Goal: Information Seeking & Learning: Learn about a topic

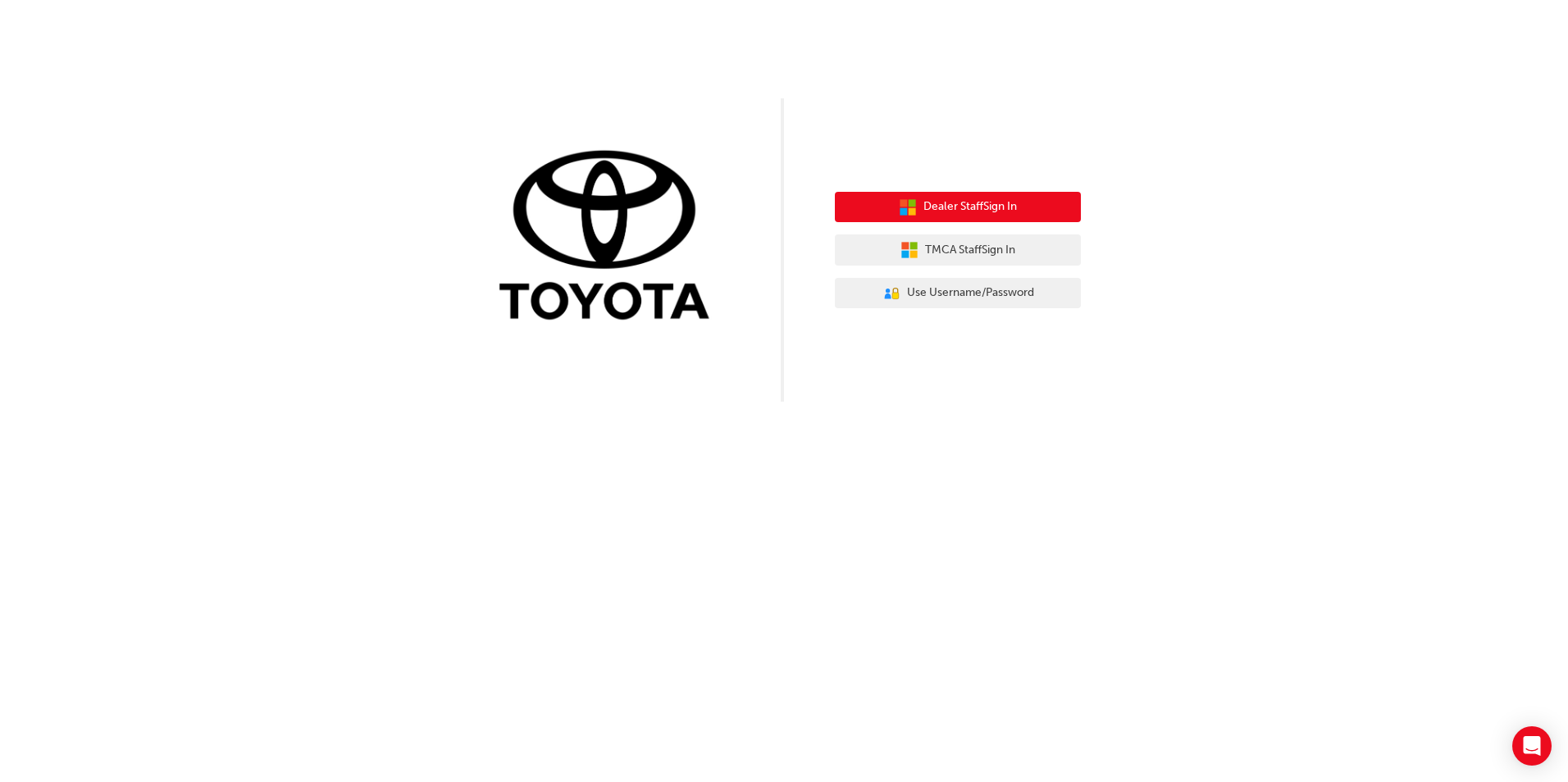
click at [986, 201] on span "Dealer Staff Sign In" at bounding box center [970, 206] width 94 height 18
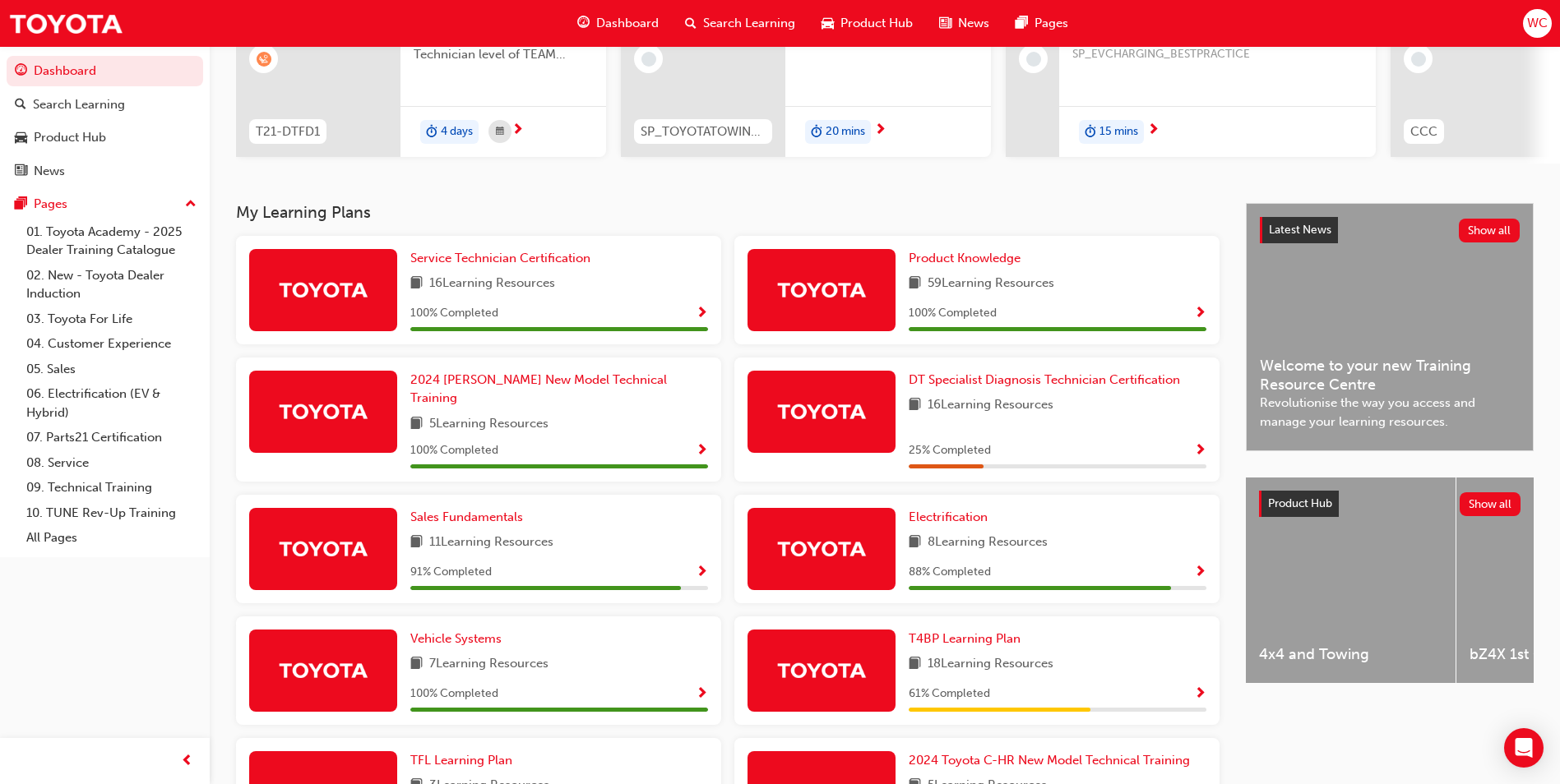
scroll to position [246, 0]
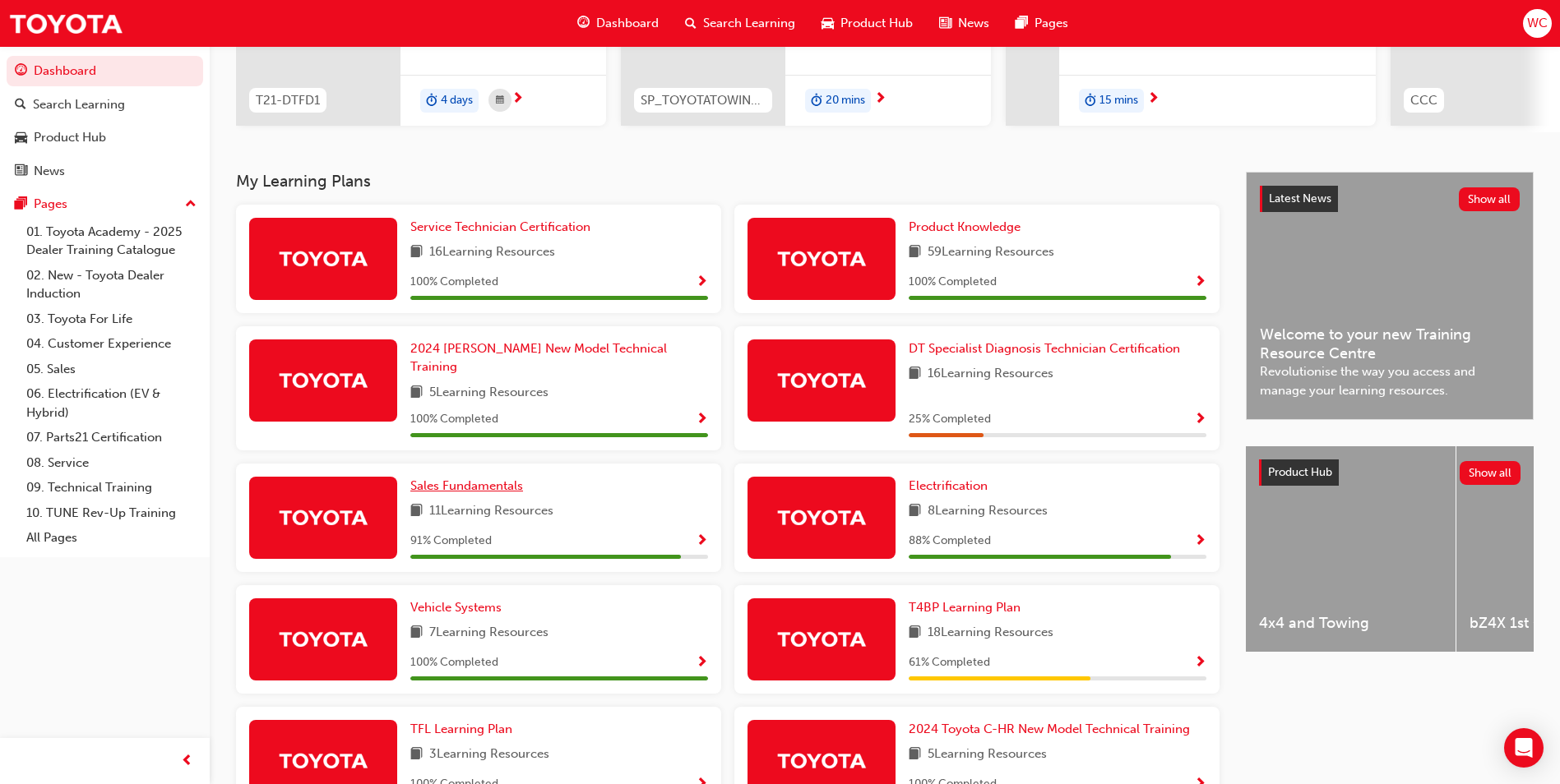
click at [476, 478] on span "Sales Fundamentals" at bounding box center [467, 485] width 113 height 15
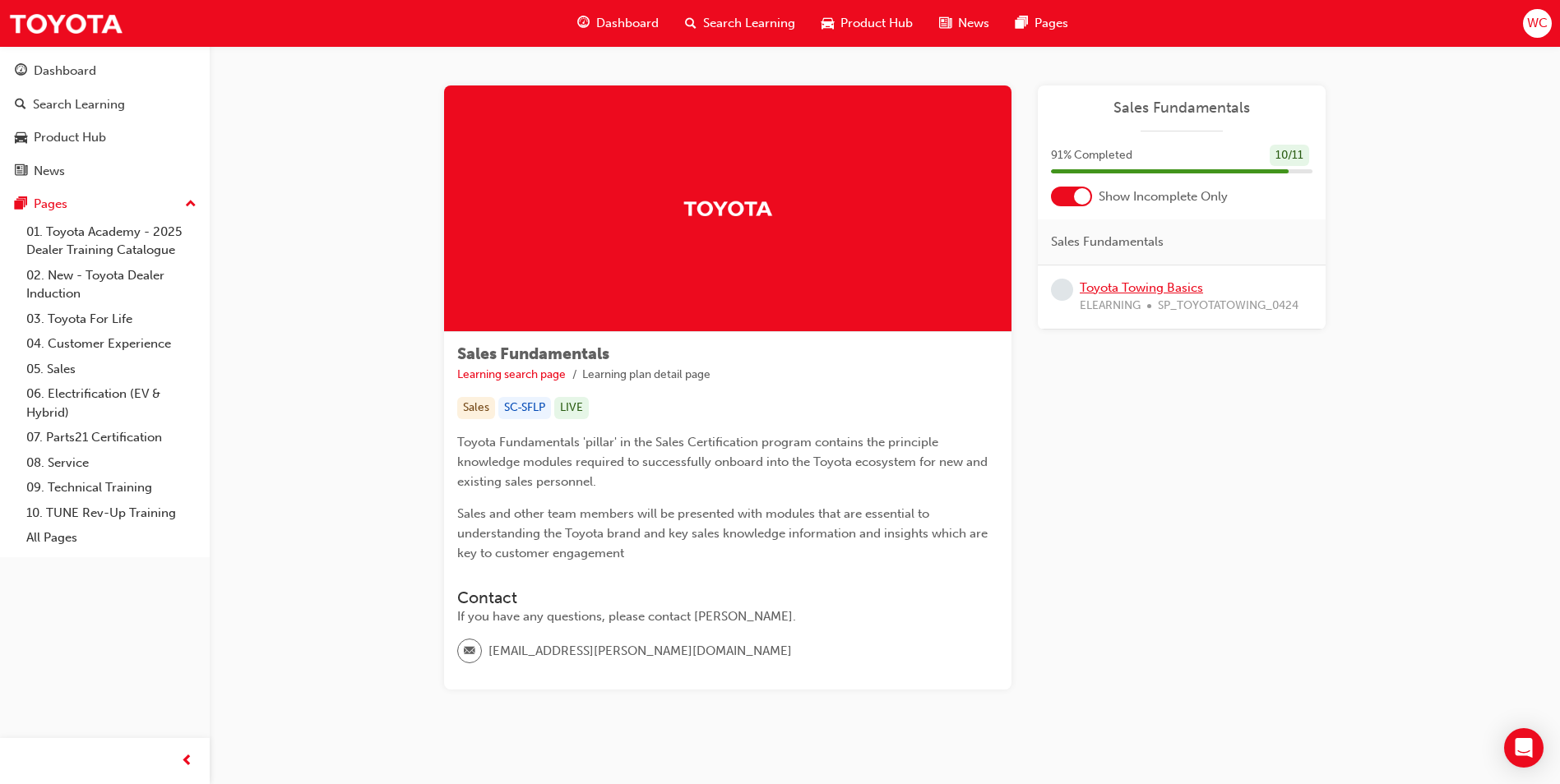
click at [1169, 281] on link "Toyota Towing Basics" at bounding box center [1141, 287] width 123 height 15
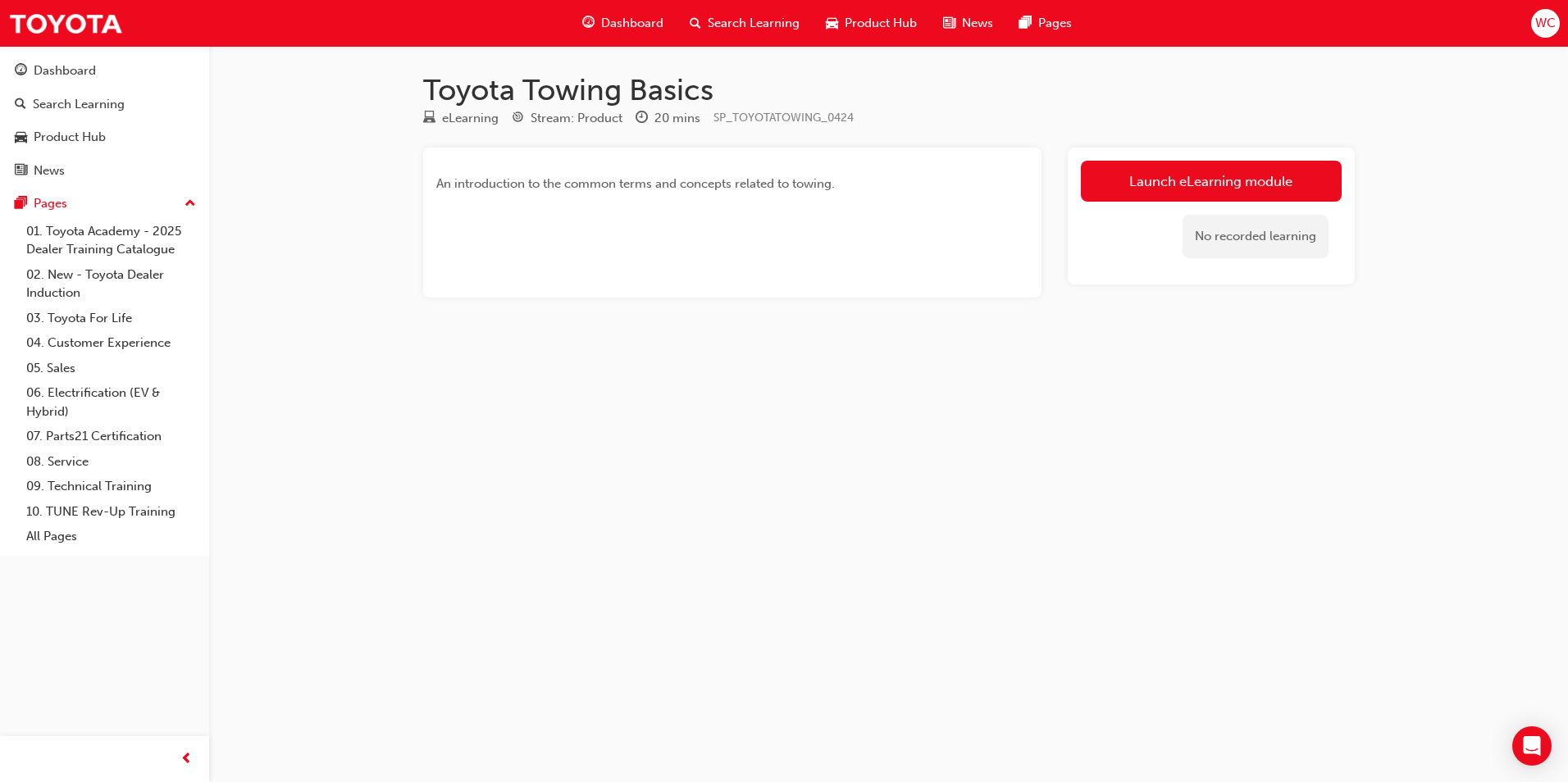
click at [1181, 203] on div "No recorded learning" at bounding box center [1210, 236] width 260 height 70
click at [1167, 194] on link "Launch eLearning module" at bounding box center [1210, 181] width 260 height 41
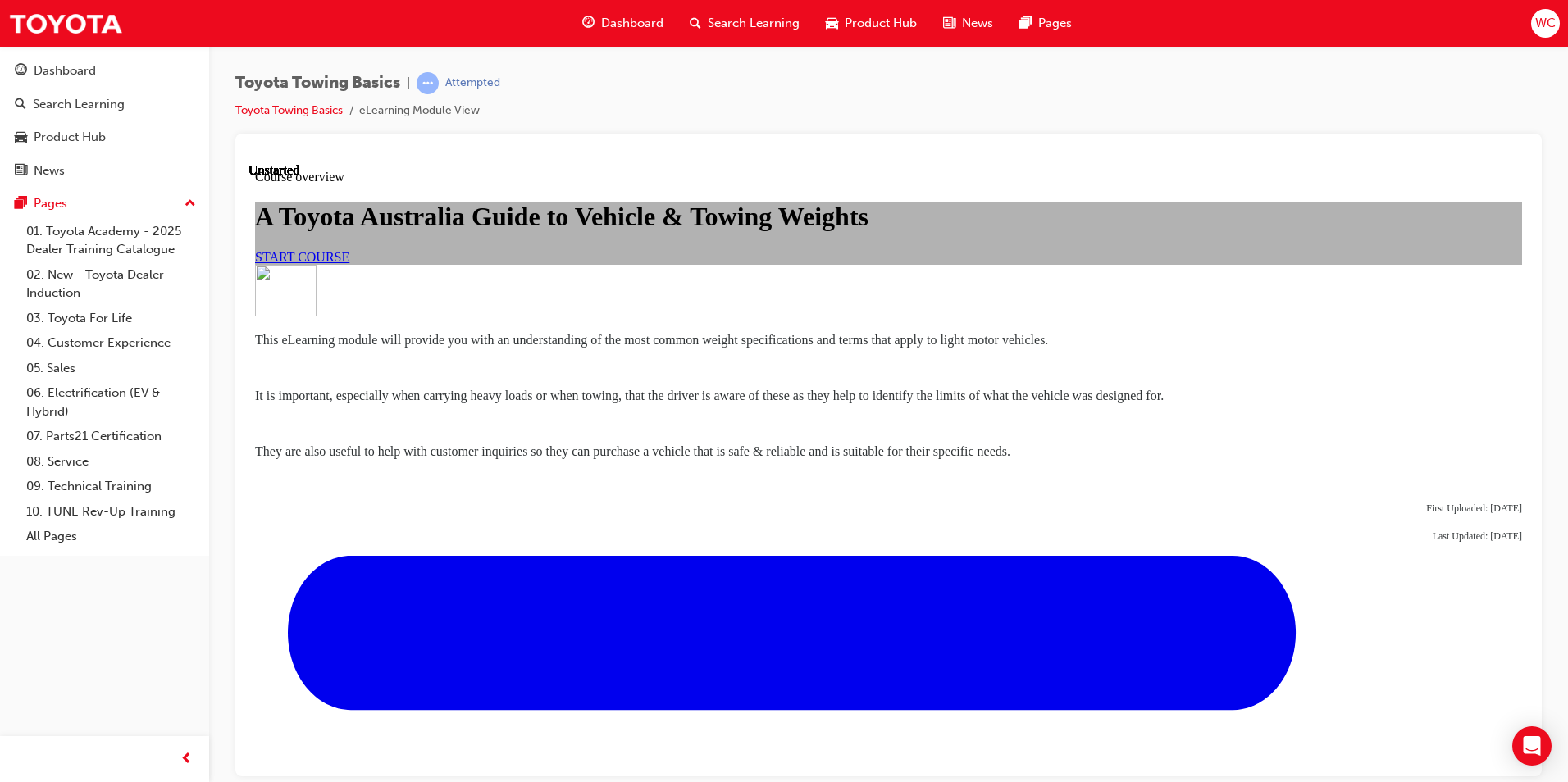
click at [349, 263] on link "START COURSE" at bounding box center [301, 256] width 94 height 14
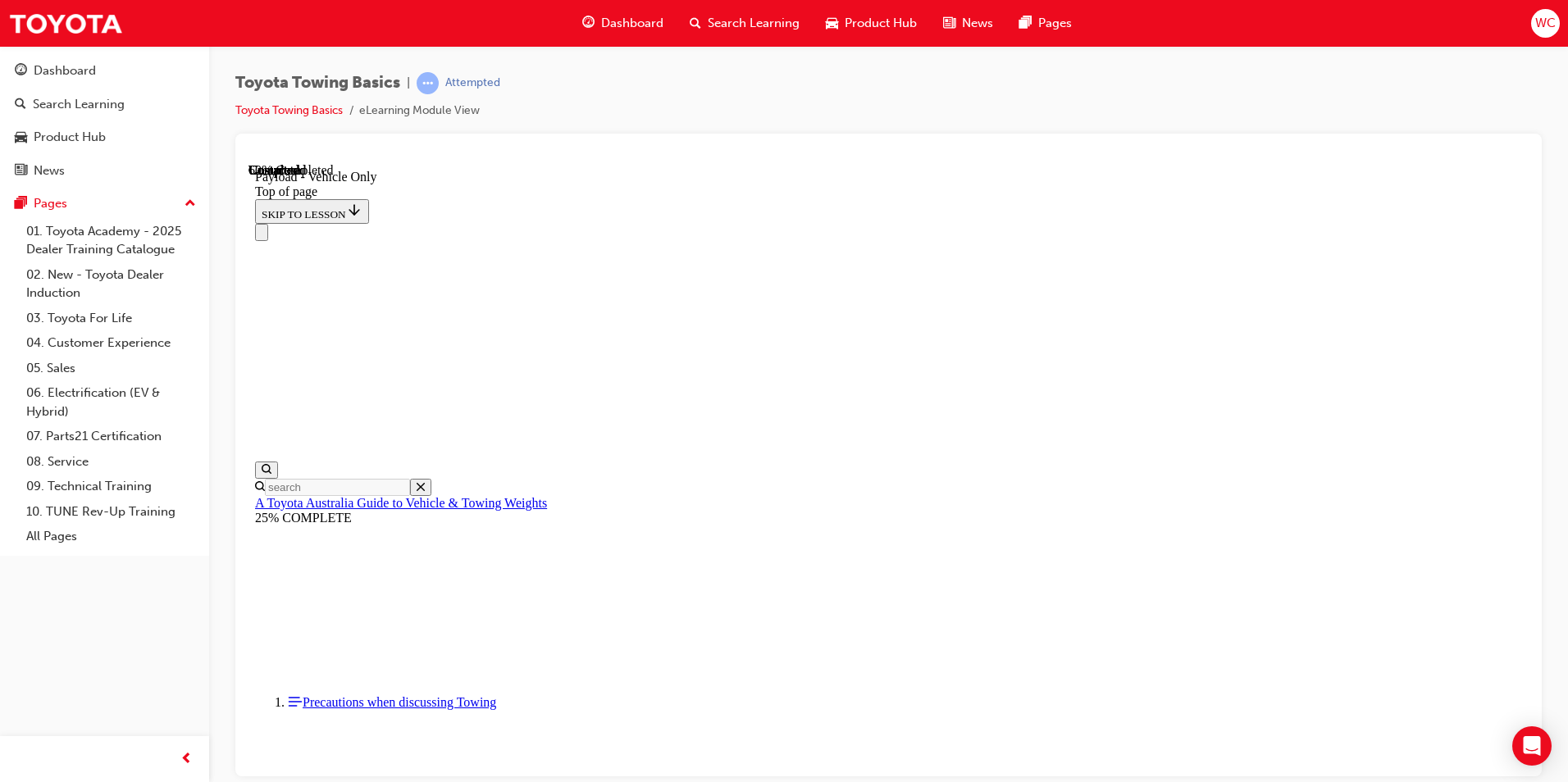
scroll to position [1772, 0]
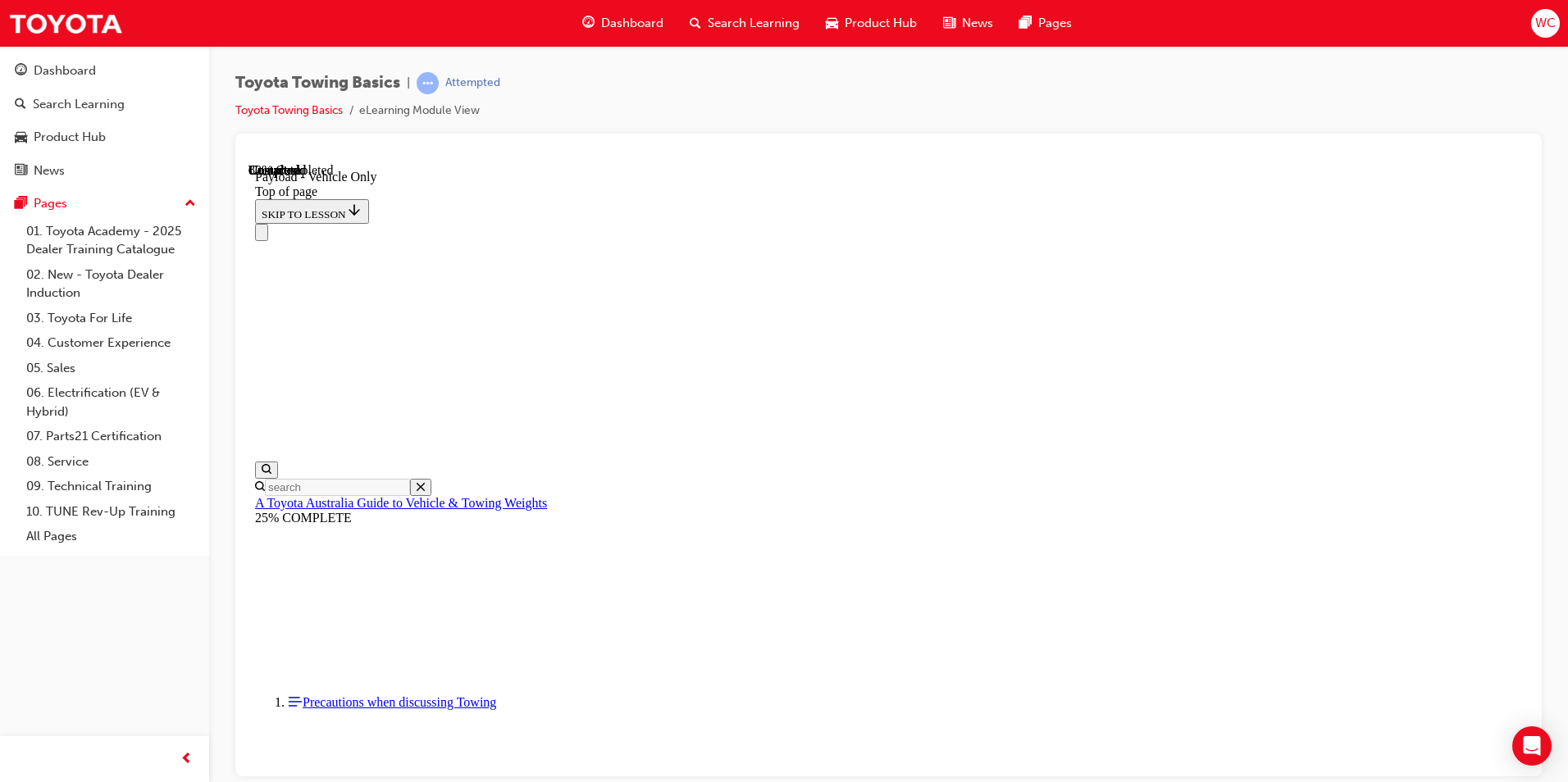
drag, startPoint x: 1284, startPoint y: 944, endPoint x: 1030, endPoint y: 761, distance: 313.1
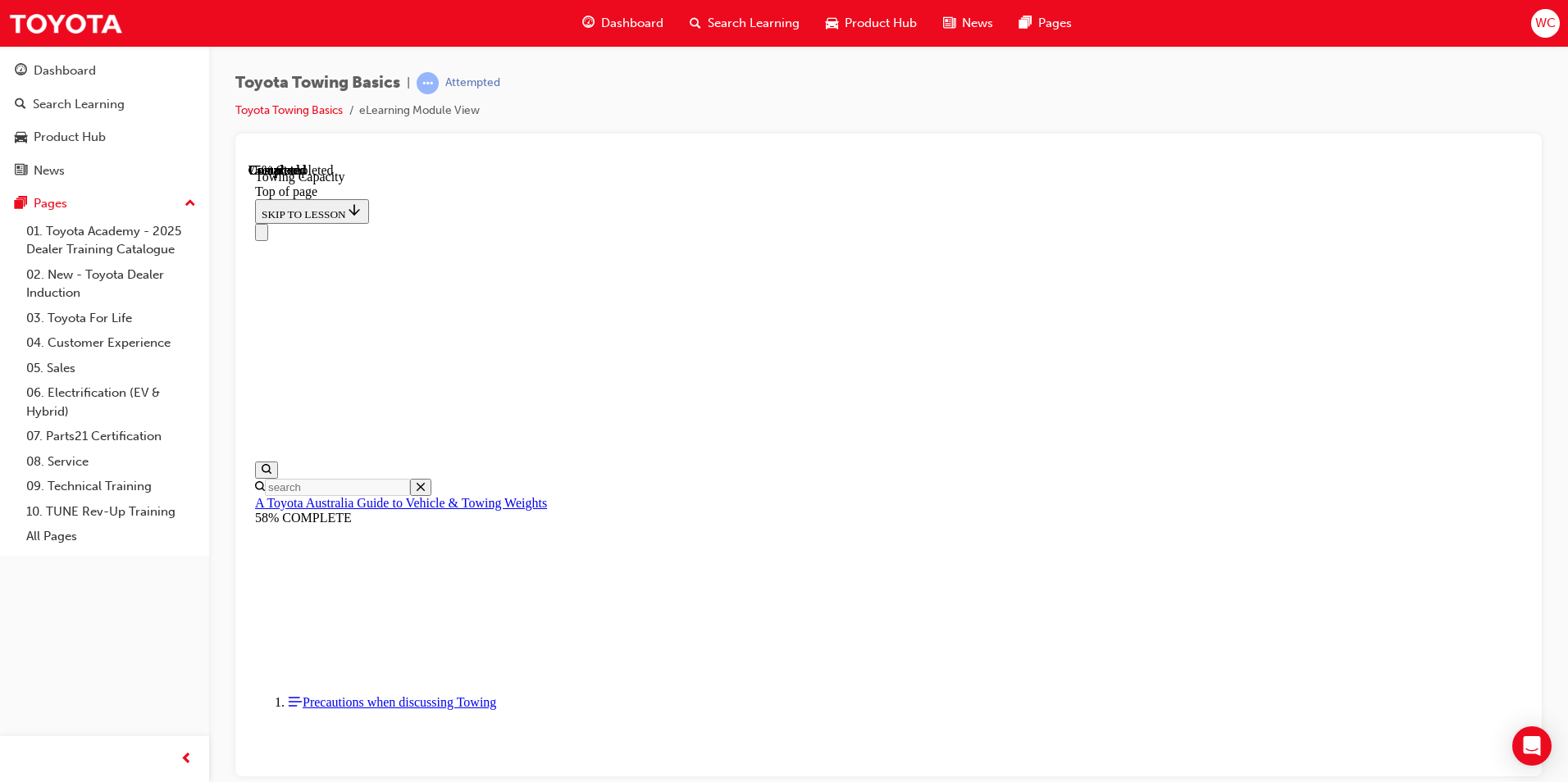
scroll to position [247, 0]
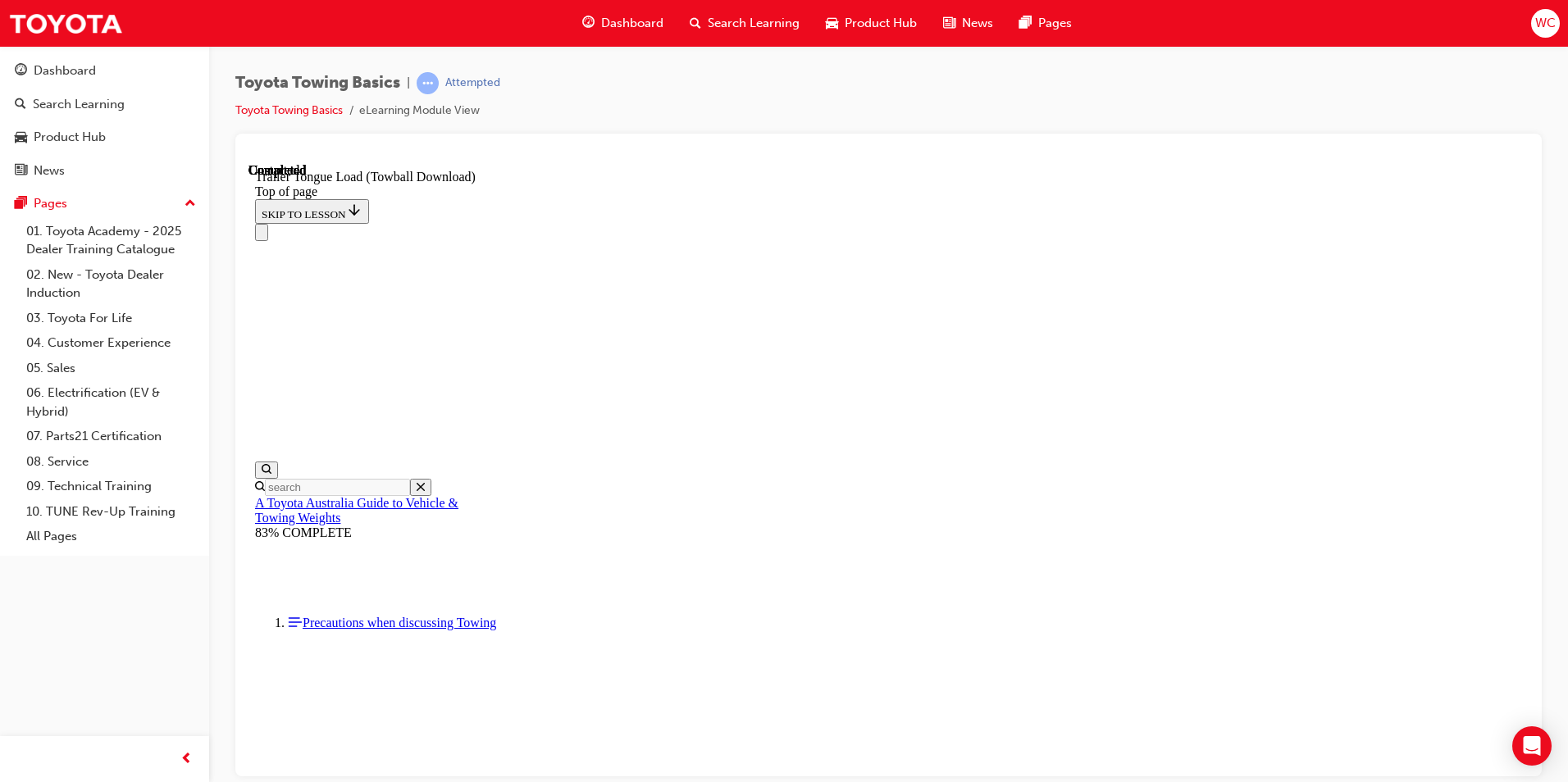
drag, startPoint x: 537, startPoint y: 17408, endPoint x: 558, endPoint y: 17376, distance: 38.3
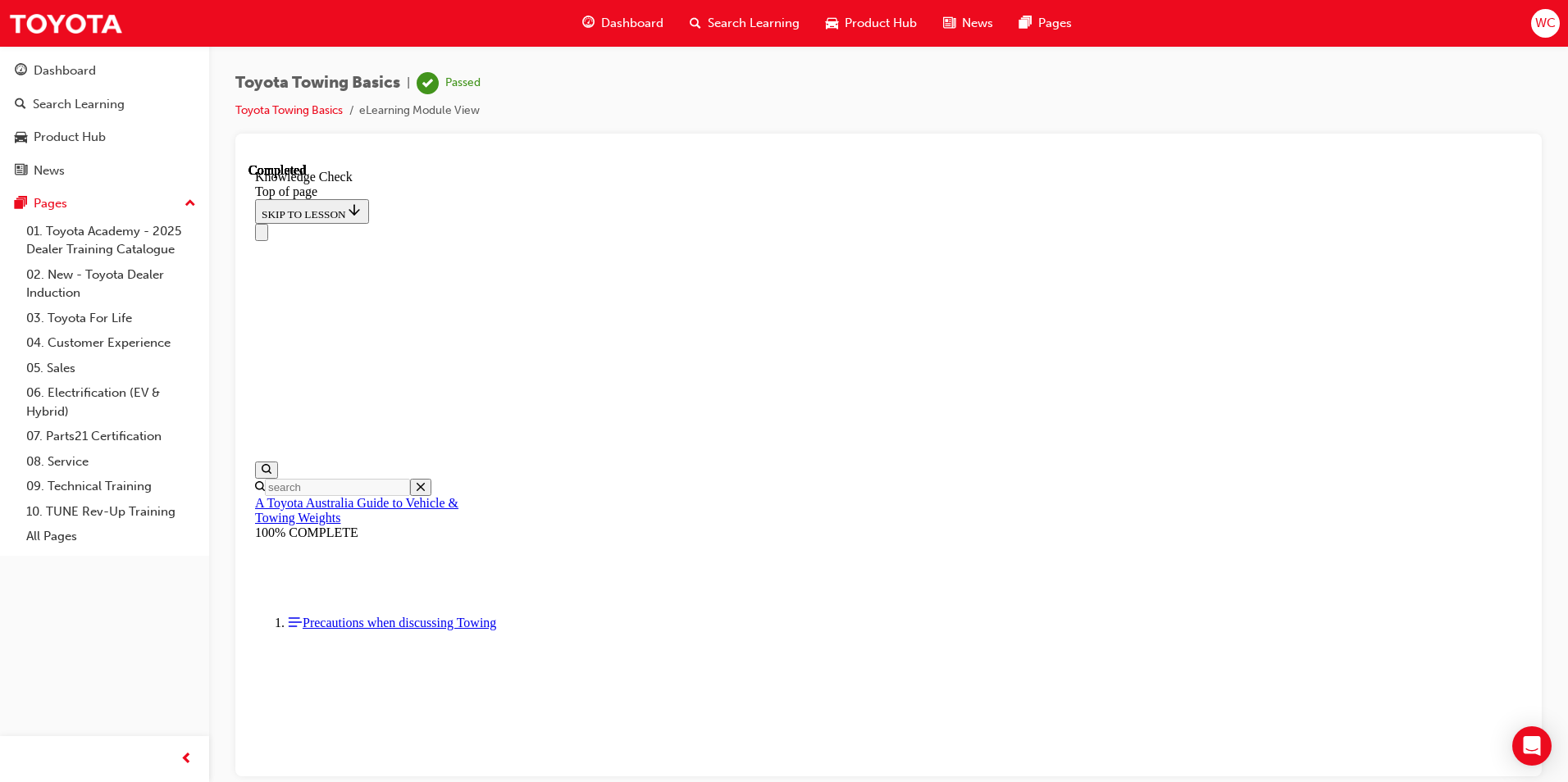
drag, startPoint x: 558, startPoint y: 17233, endPoint x: 615, endPoint y: 17231, distance: 57.0
drag, startPoint x: 601, startPoint y: 17204, endPoint x: 623, endPoint y: 17289, distance: 87.8
drag, startPoint x: 467, startPoint y: 17628, endPoint x: 814, endPoint y: 17236, distance: 523.5
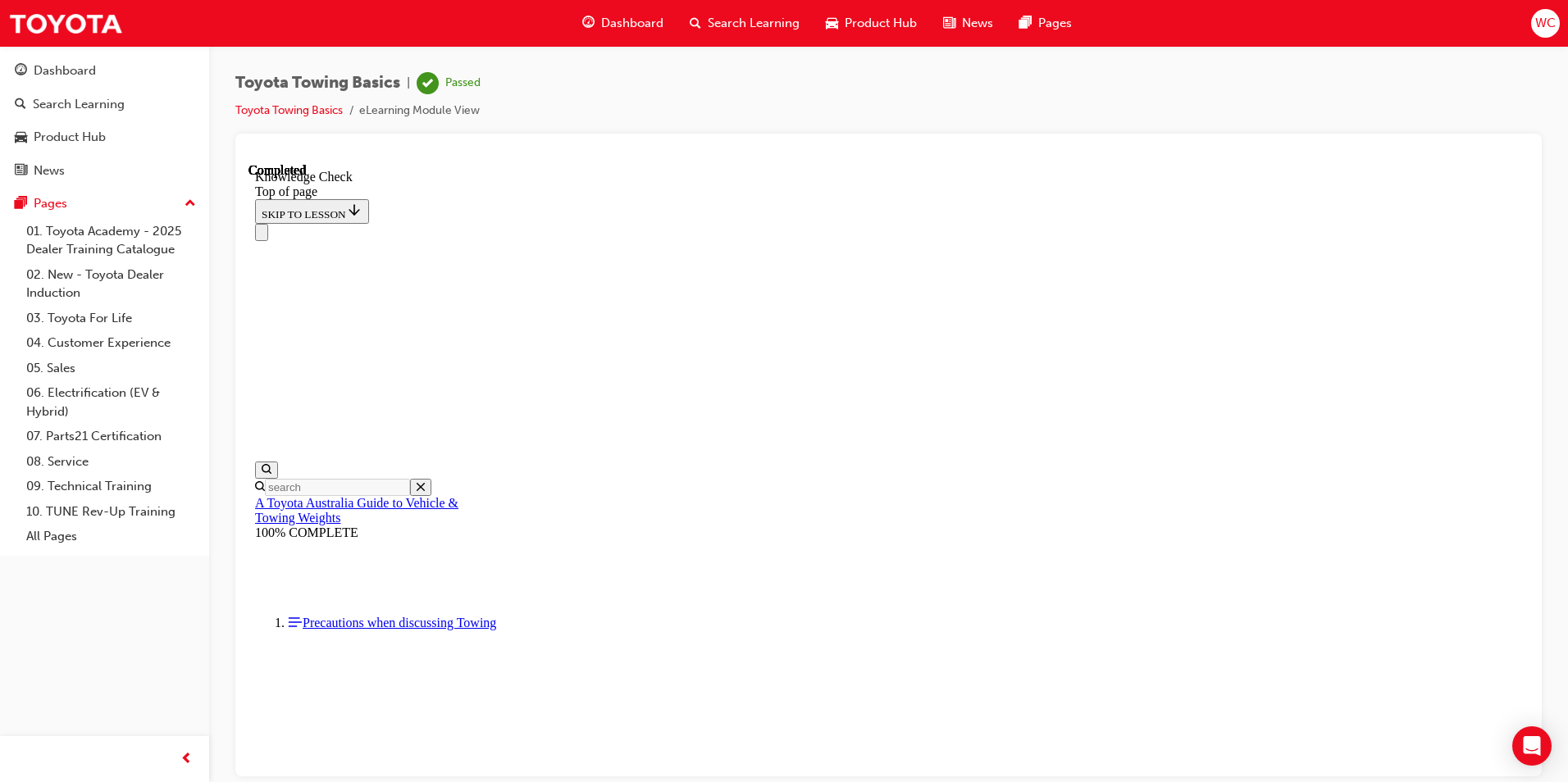
drag, startPoint x: 491, startPoint y: 17620, endPoint x: 599, endPoint y: 17344, distance: 296.4
drag, startPoint x: 485, startPoint y: 17621, endPoint x: 582, endPoint y: 17208, distance: 424.2
drag, startPoint x: 584, startPoint y: 17290, endPoint x: 611, endPoint y: 17173, distance: 120.1
drag, startPoint x: 490, startPoint y: 17609, endPoint x: 718, endPoint y: 17535, distance: 239.7
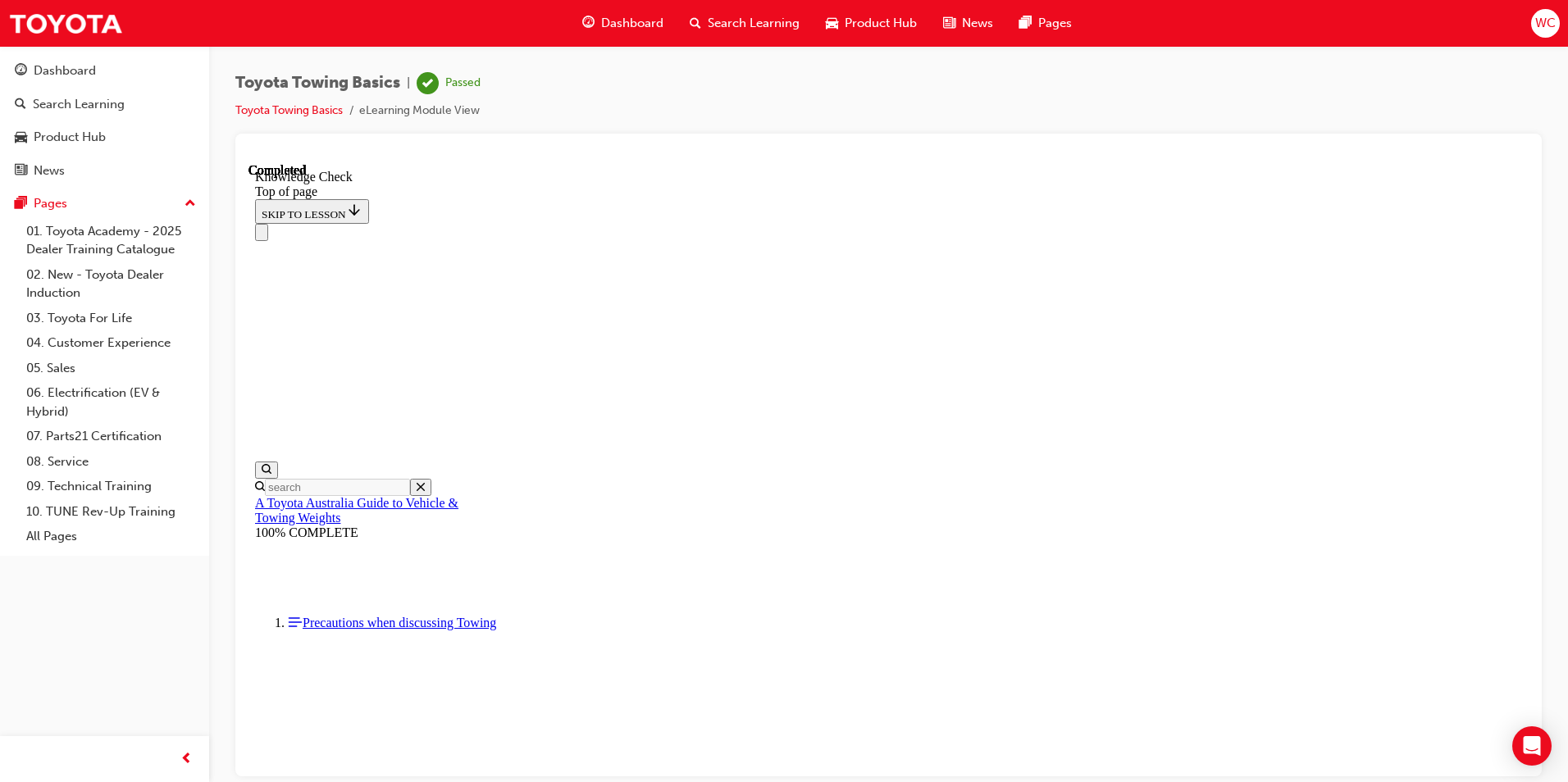
drag, startPoint x: 468, startPoint y: 17622, endPoint x: 842, endPoint y: 17541, distance: 382.7
drag, startPoint x: 488, startPoint y: 17632, endPoint x: 463, endPoint y: 17548, distance: 87.6
drag, startPoint x: 487, startPoint y: 17641, endPoint x: 1032, endPoint y: 17514, distance: 559.6
drag, startPoint x: 470, startPoint y: 17627, endPoint x: 863, endPoint y: 17537, distance: 403.2
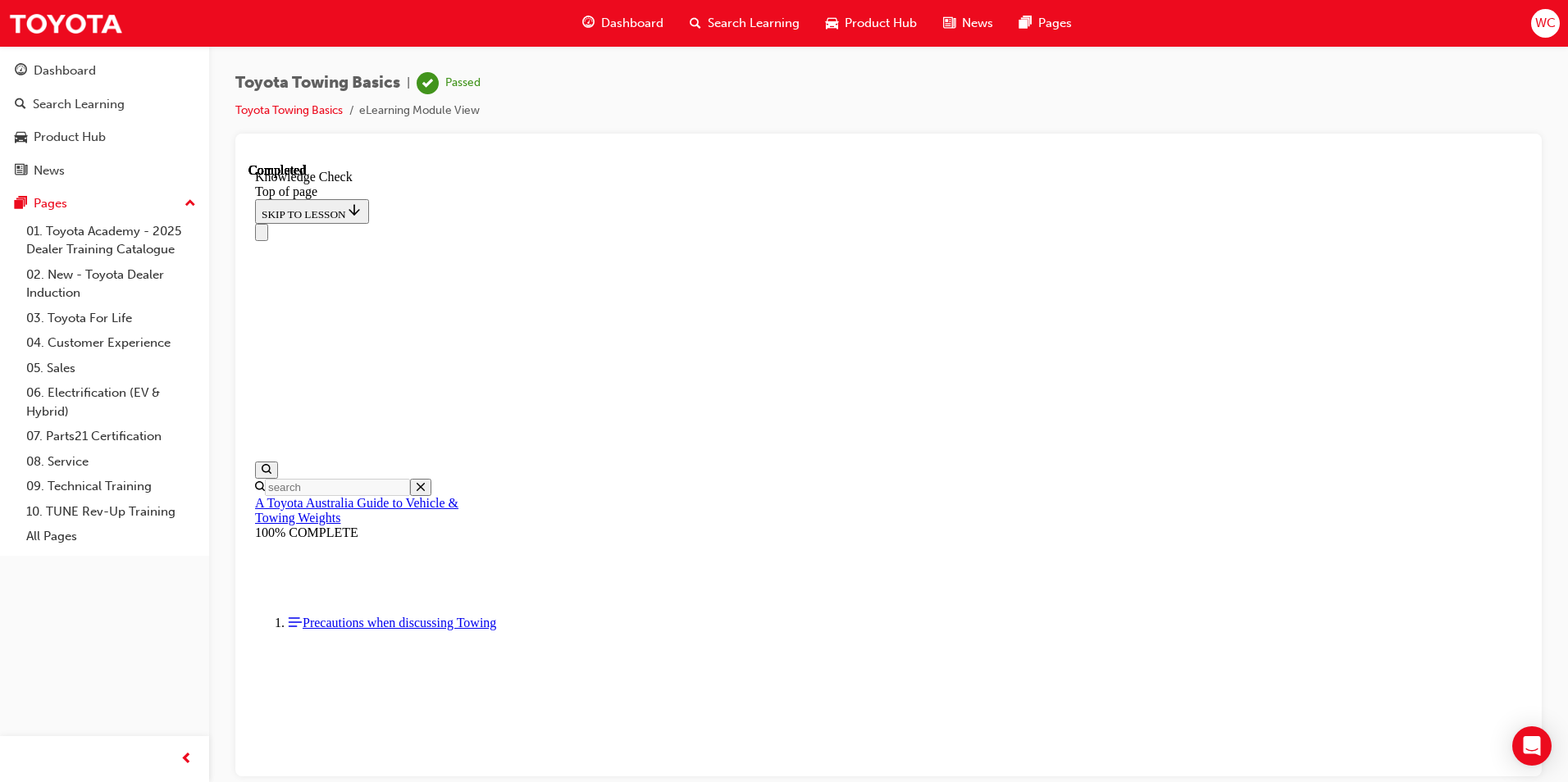
drag, startPoint x: 473, startPoint y: 17629, endPoint x: 680, endPoint y: 17456, distance: 269.8
drag, startPoint x: 480, startPoint y: 17619, endPoint x: 444, endPoint y: 17529, distance: 96.9
drag, startPoint x: 485, startPoint y: 17618, endPoint x: 501, endPoint y: 17639, distance: 26.4
drag, startPoint x: 483, startPoint y: 17612, endPoint x: 597, endPoint y: 17212, distance: 415.9
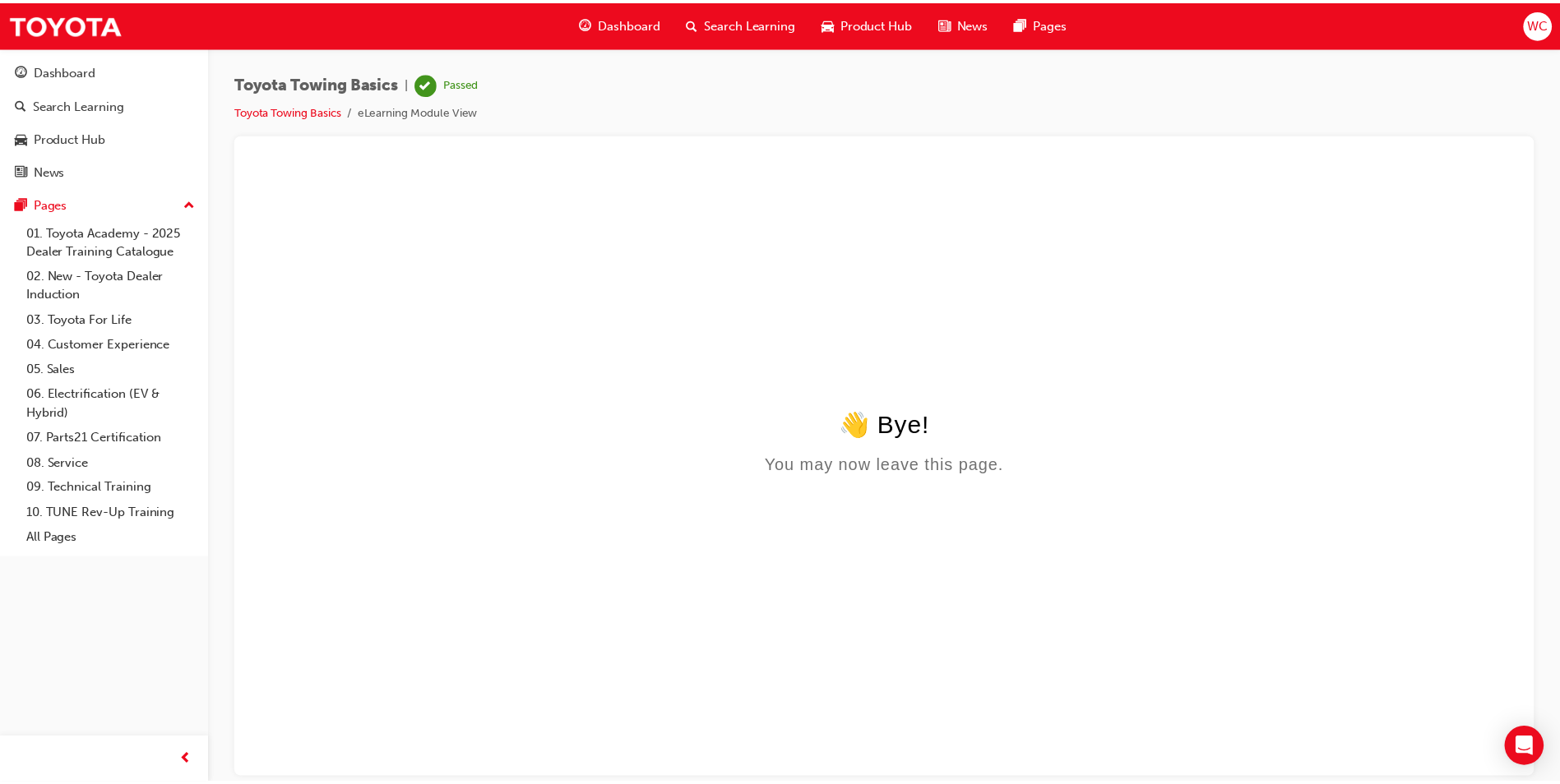
scroll to position [0, 0]
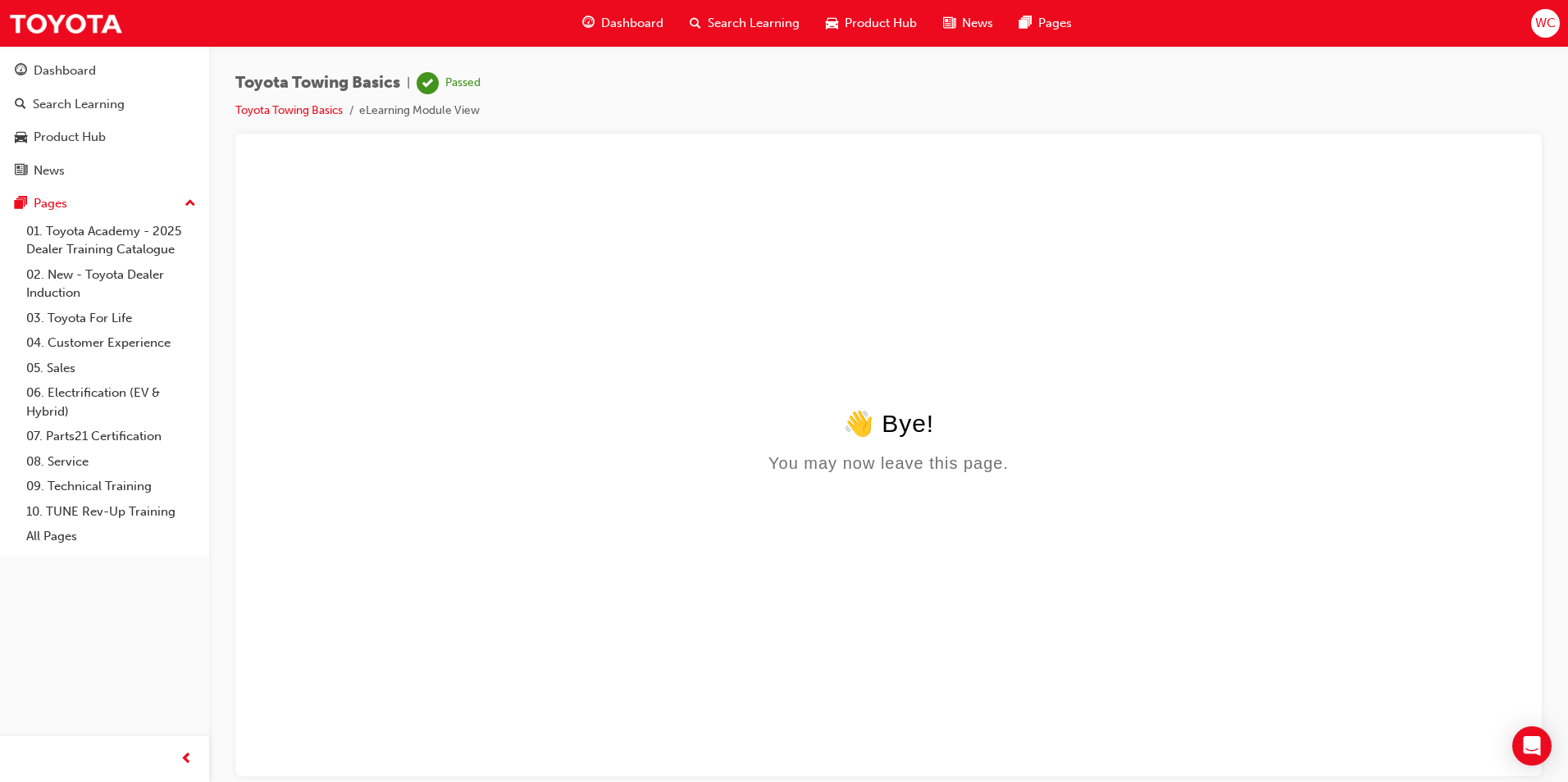
click at [620, 29] on span "Dashboard" at bounding box center [632, 22] width 62 height 18
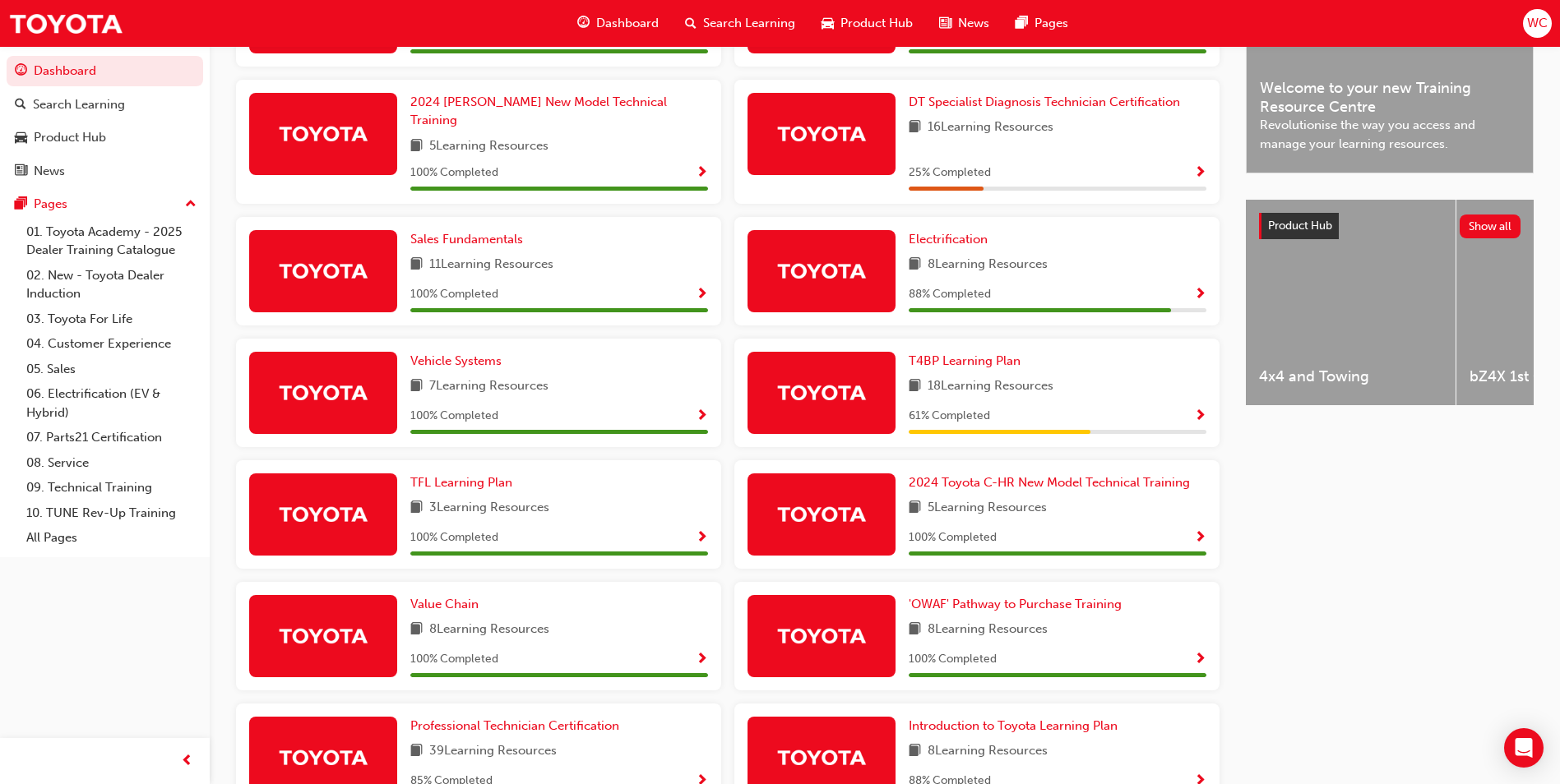
scroll to position [593, 0]
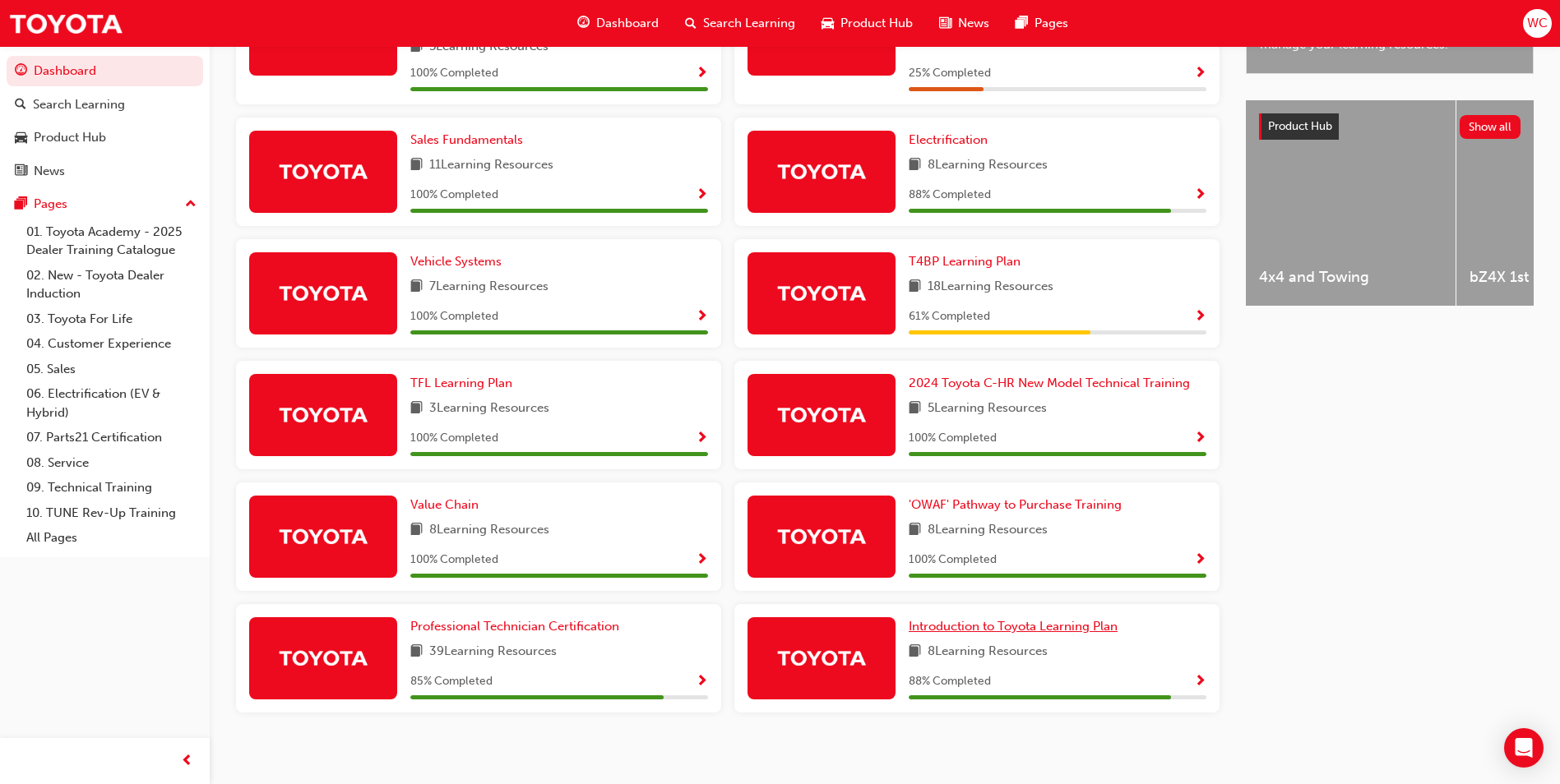
click at [1027, 621] on span "Introduction to Toyota Learning Plan" at bounding box center [1012, 626] width 209 height 15
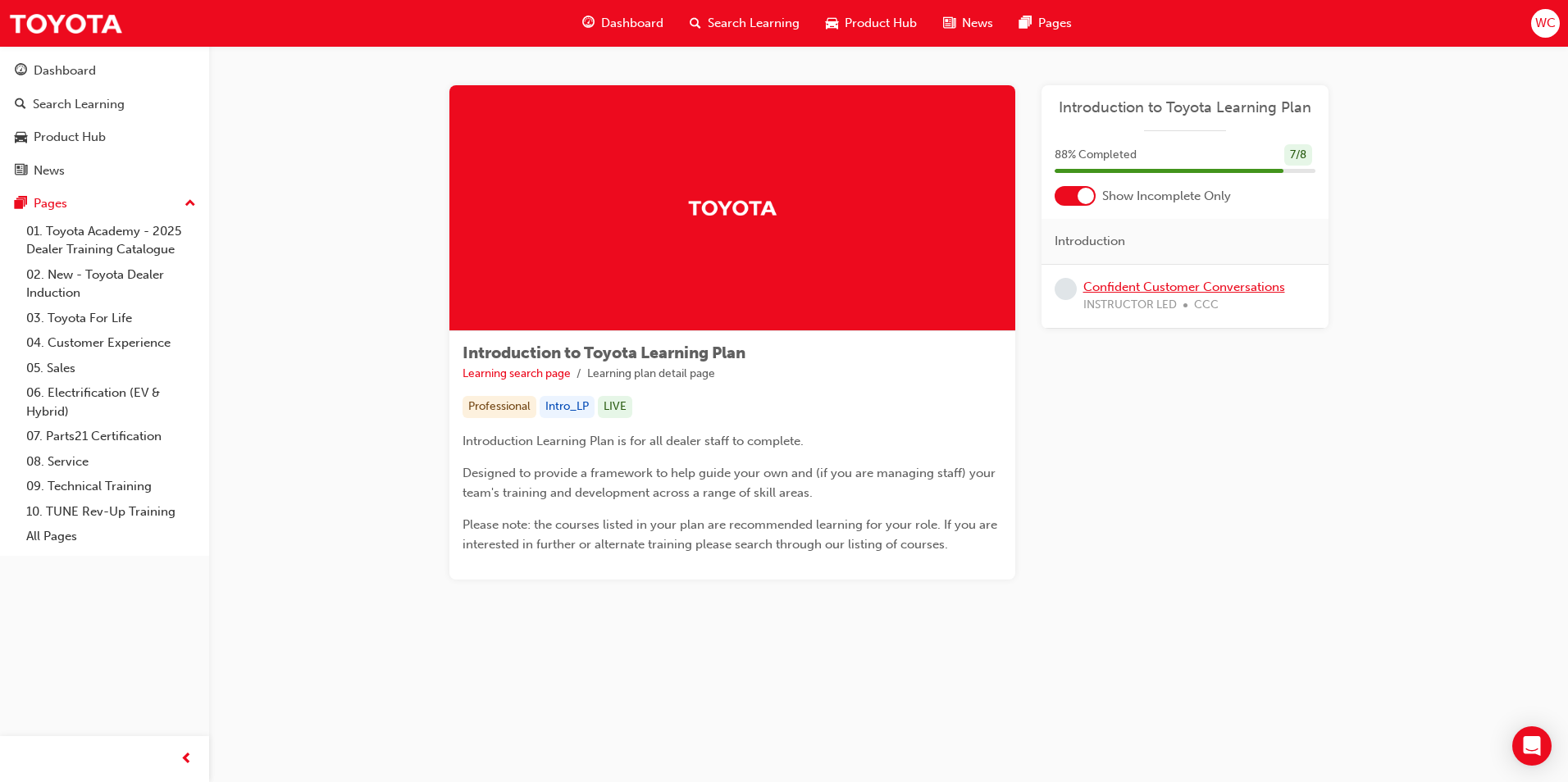
click at [1159, 286] on link "Confident Customer Conversations" at bounding box center [1184, 286] width 201 height 15
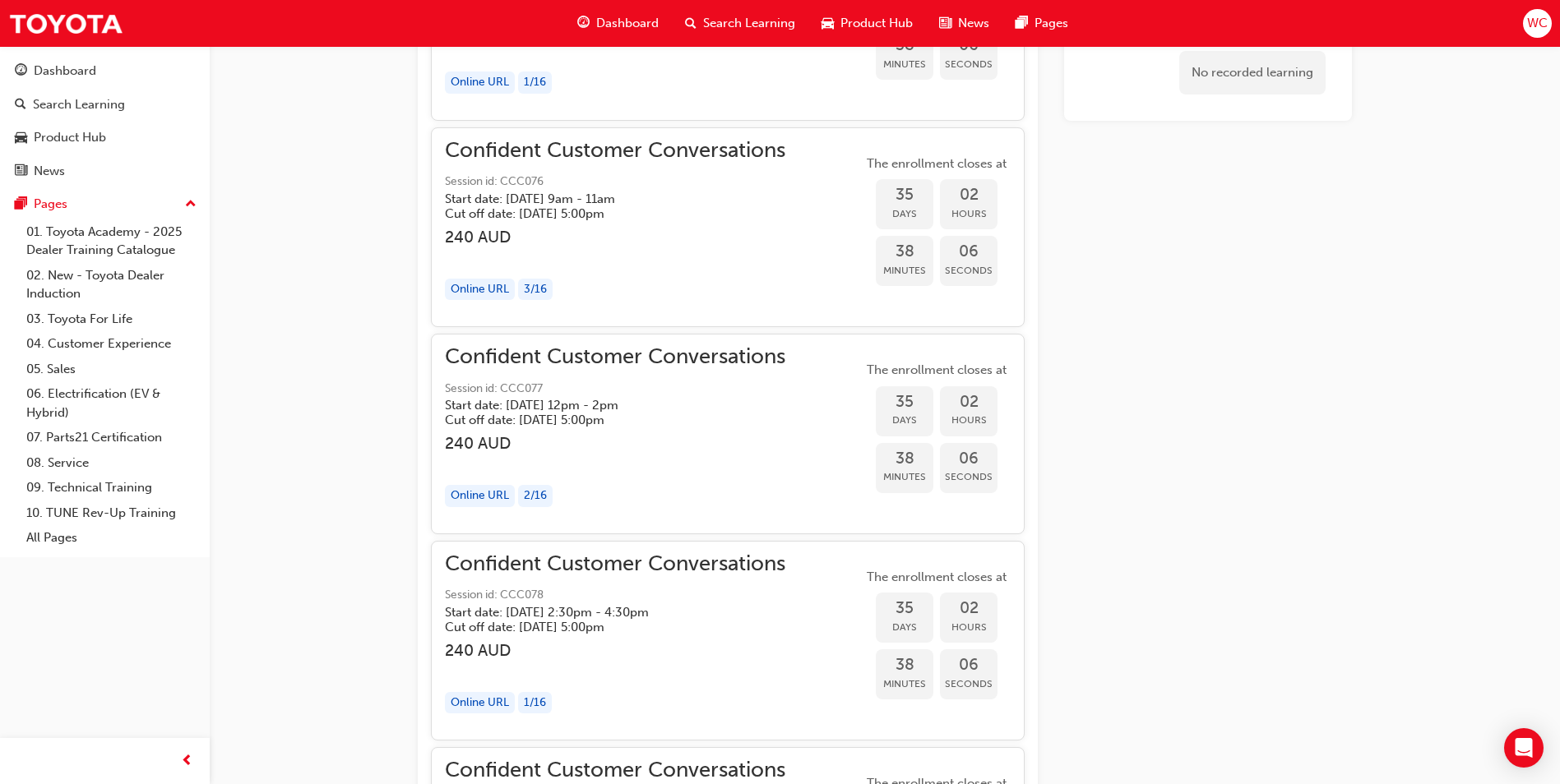
scroll to position [1829, 0]
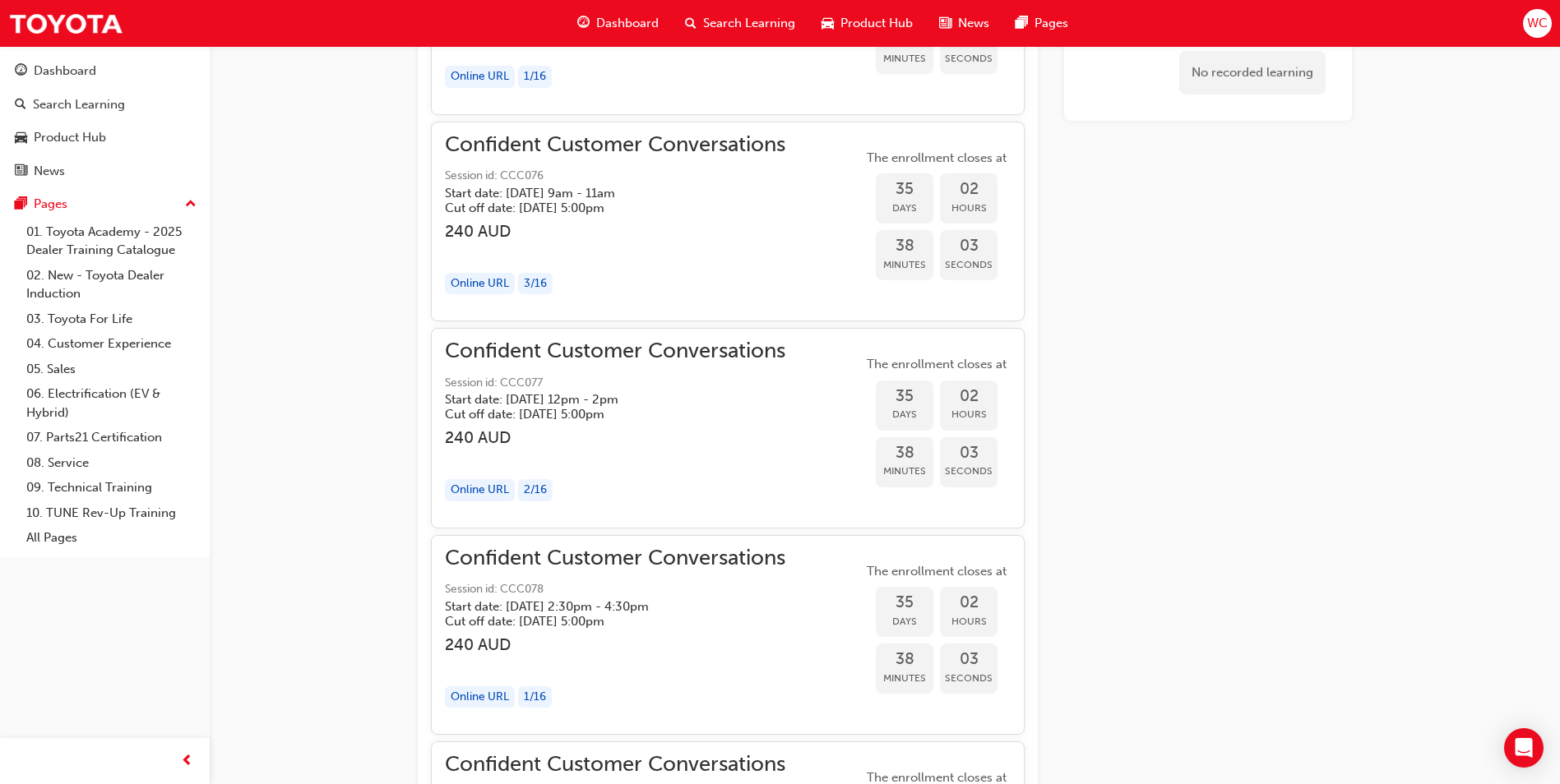
drag, startPoint x: 534, startPoint y: 343, endPoint x: 1067, endPoint y: 520, distance: 561.6
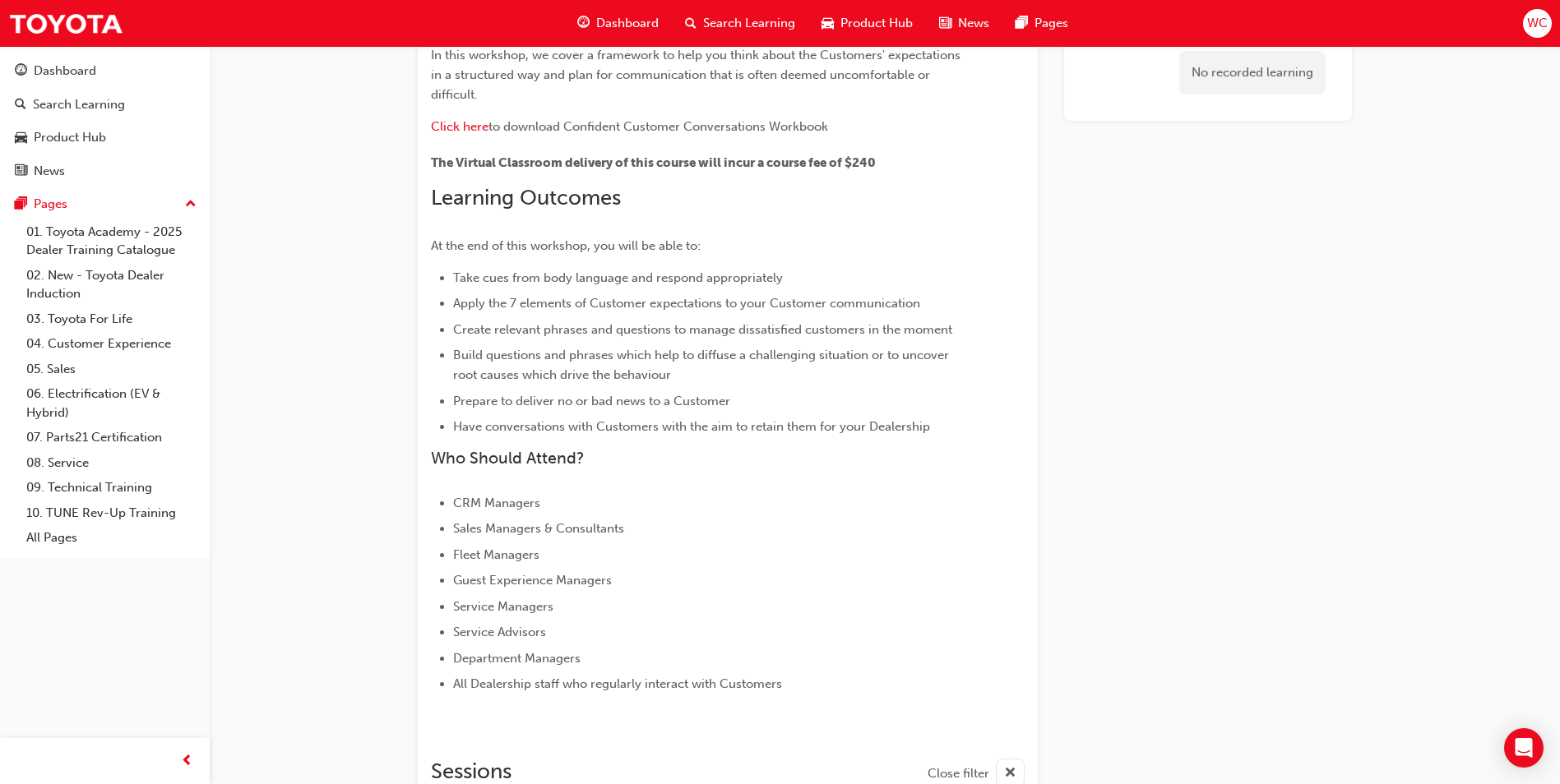
scroll to position [0, 0]
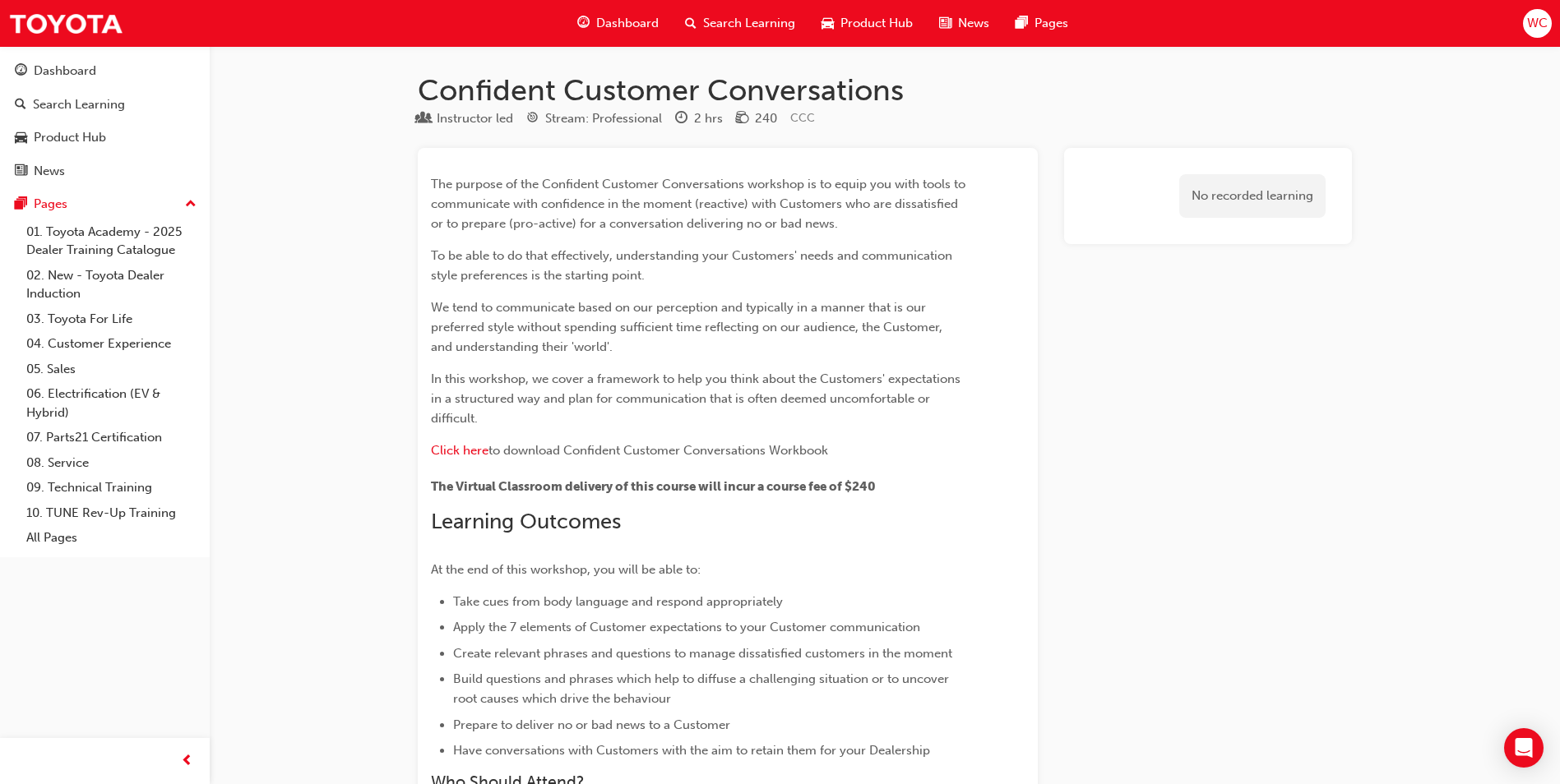
click at [618, 37] on div "Dashboard" at bounding box center [617, 23] width 108 height 34
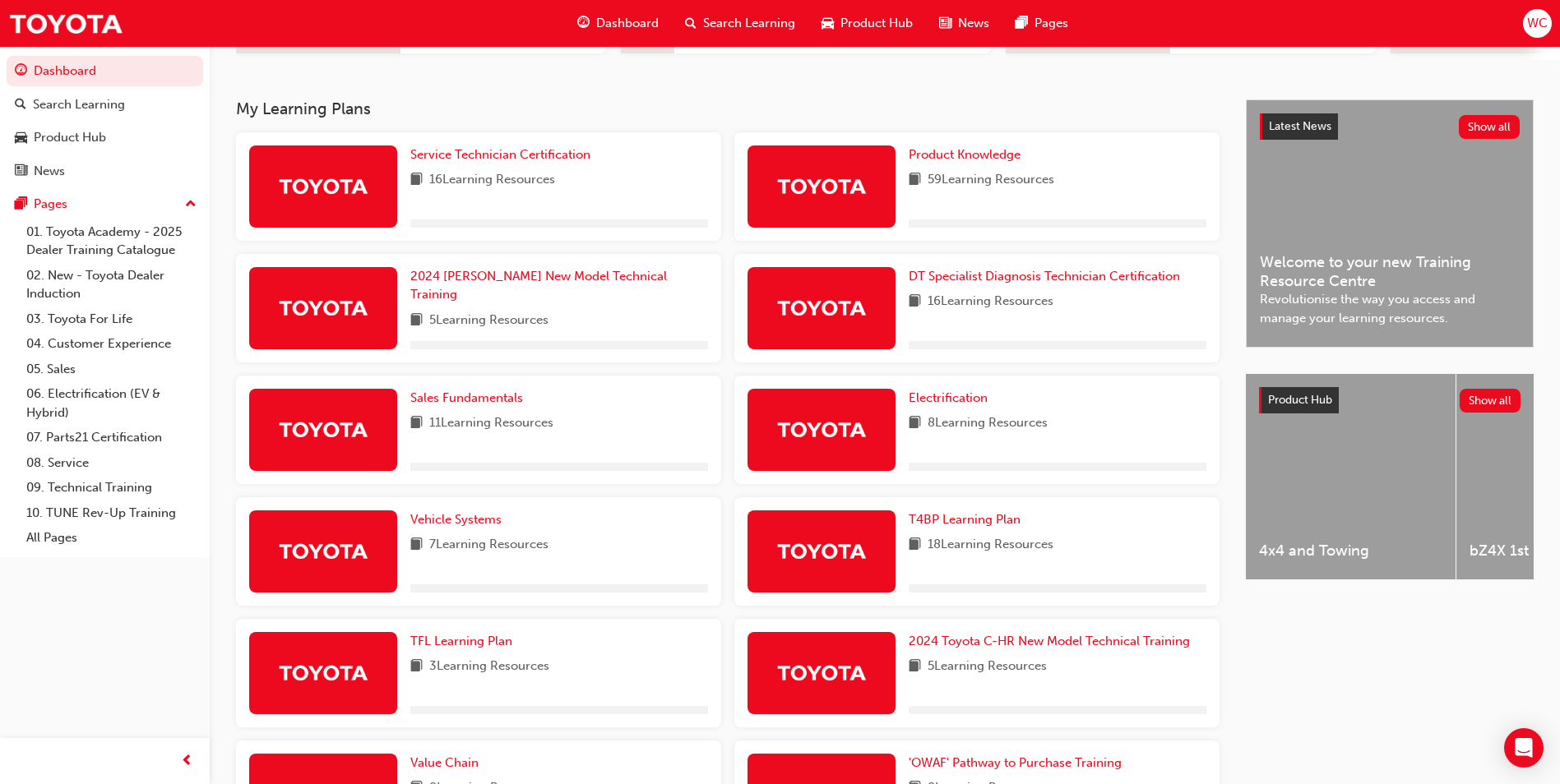
scroll to position [575, 0]
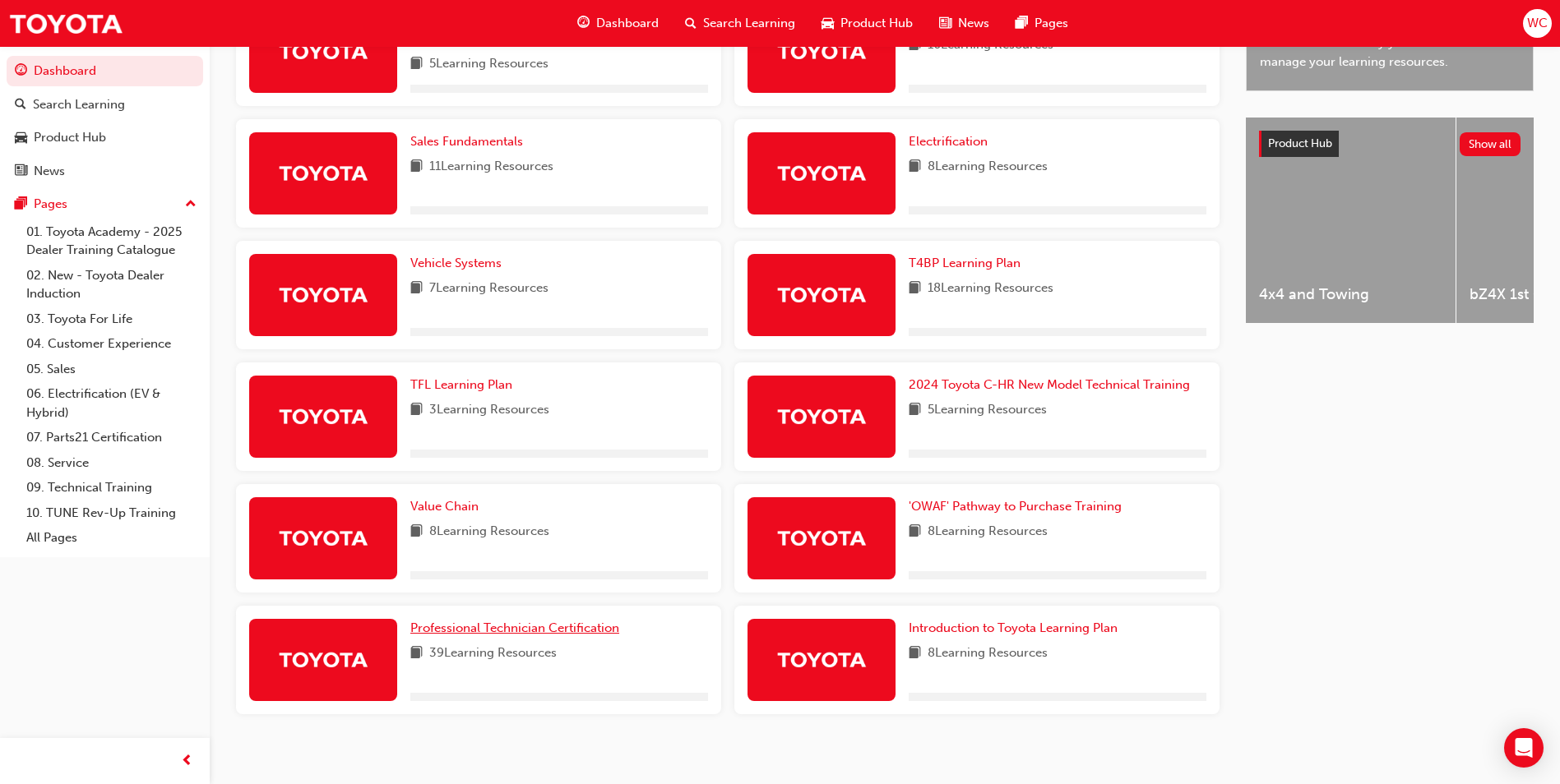
click at [546, 636] on span "Professional Technician Certification" at bounding box center [514, 628] width 209 height 15
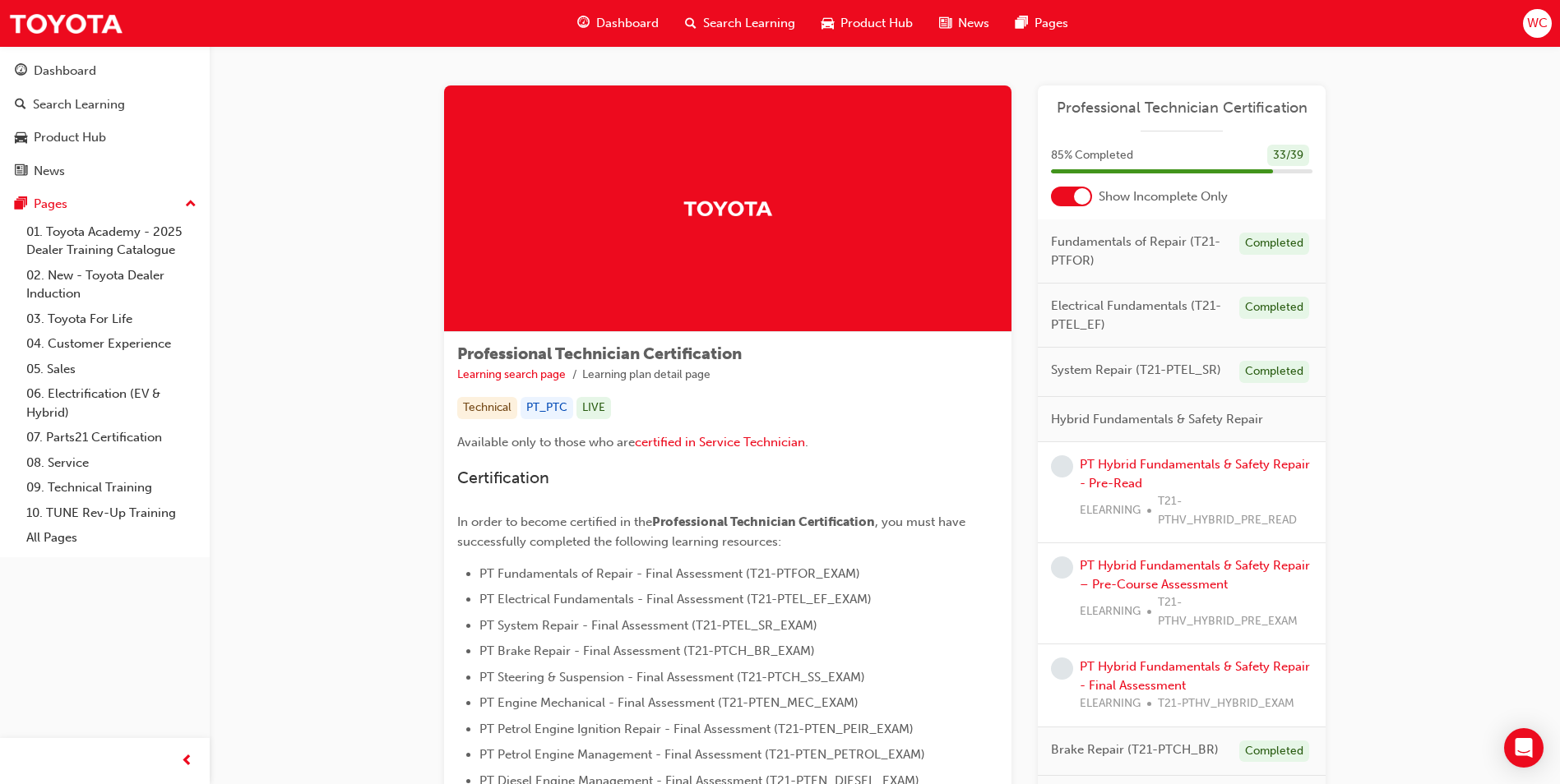
click at [583, 24] on span "guage-icon" at bounding box center [583, 23] width 13 height 20
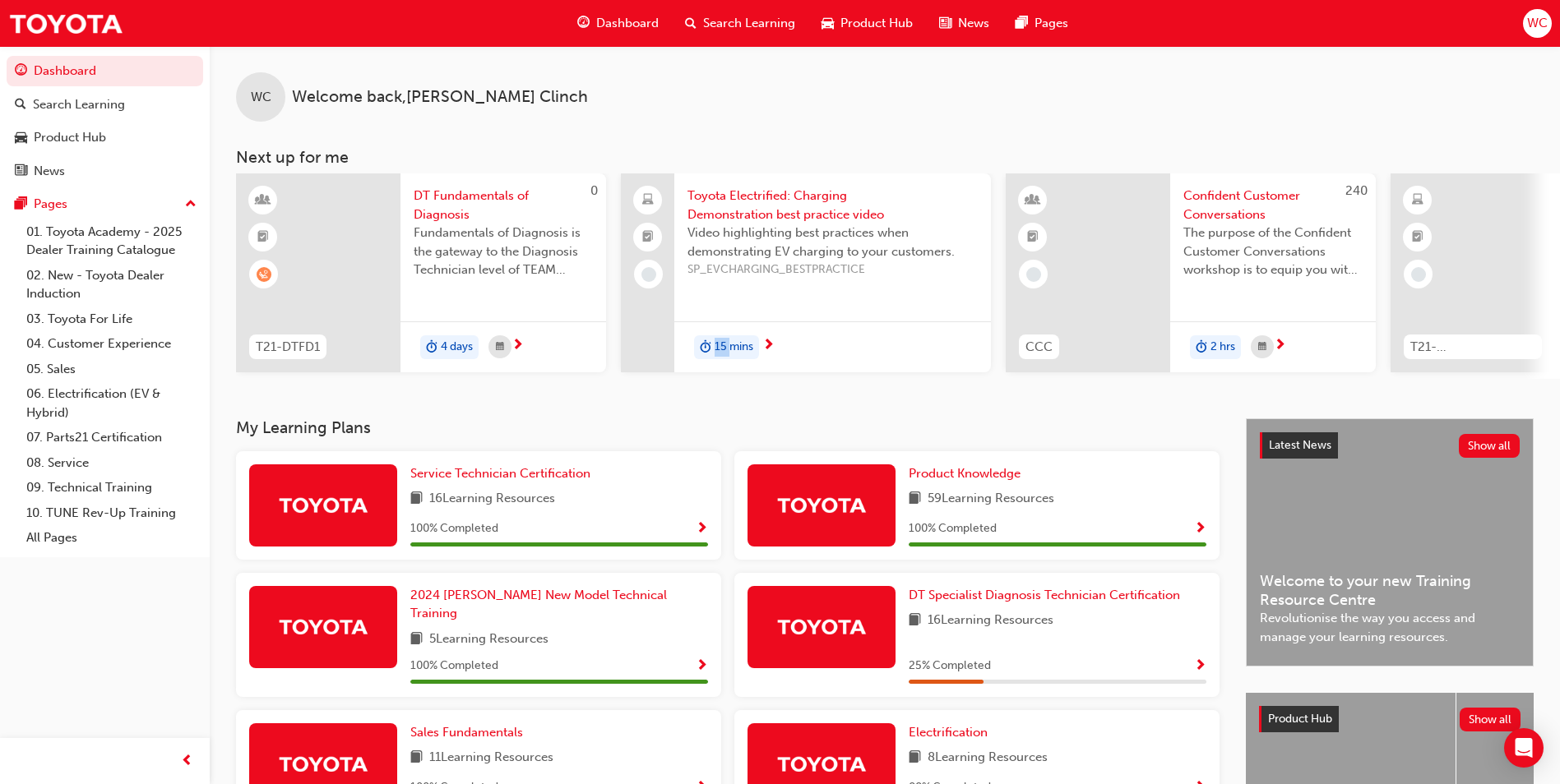
drag, startPoint x: 706, startPoint y: 386, endPoint x: 731, endPoint y: 386, distance: 25.0
click at [731, 386] on div "WC Welcome back , William Clinch Next up for me 0 T21-DTFD1 DT Fundamentals of …" at bounding box center [884, 232] width 1350 height 373
click at [758, 35] on div "Search Learning" at bounding box center [740, 23] width 137 height 34
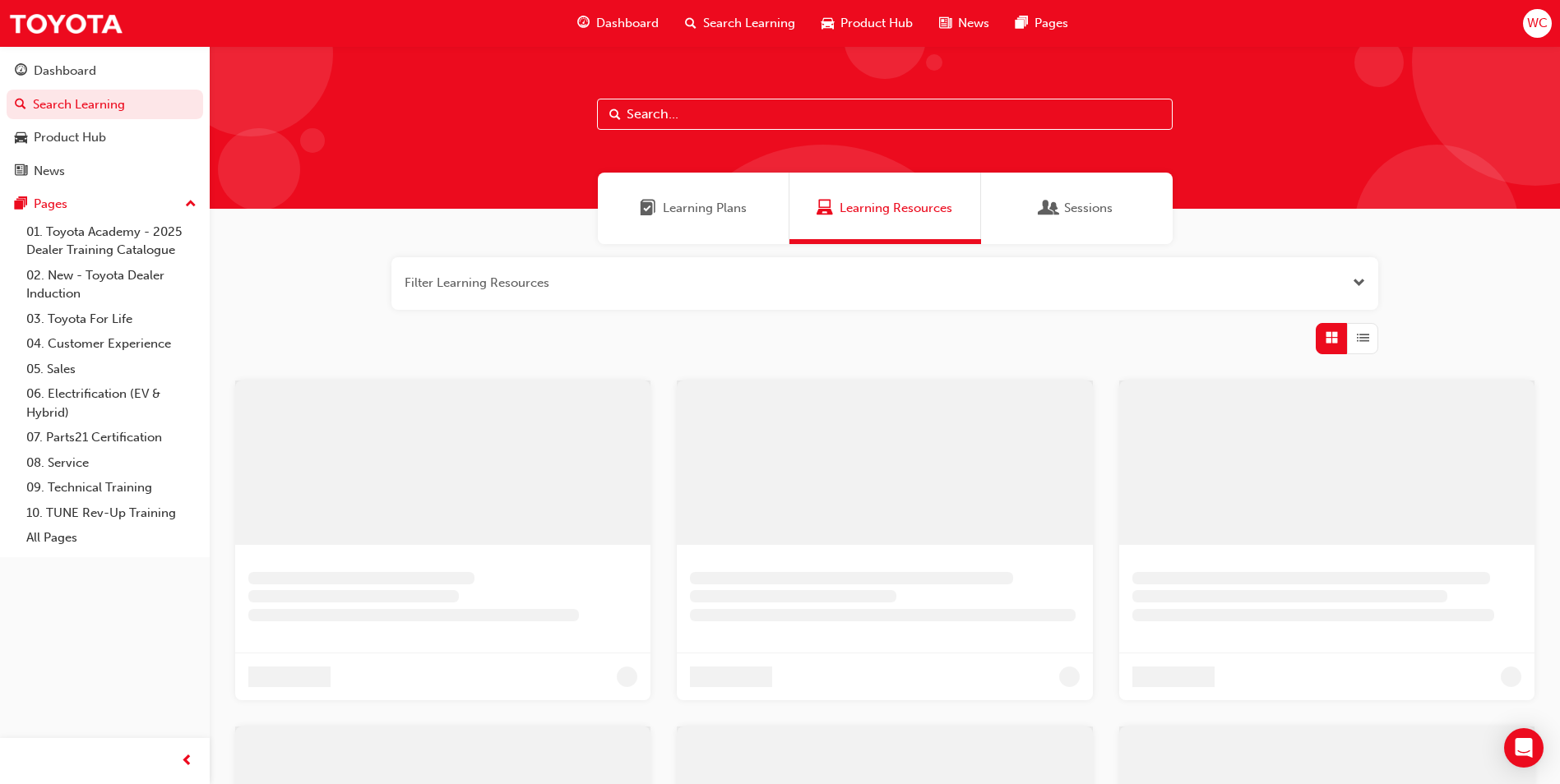
click at [705, 117] on input "text" at bounding box center [884, 114] width 576 height 31
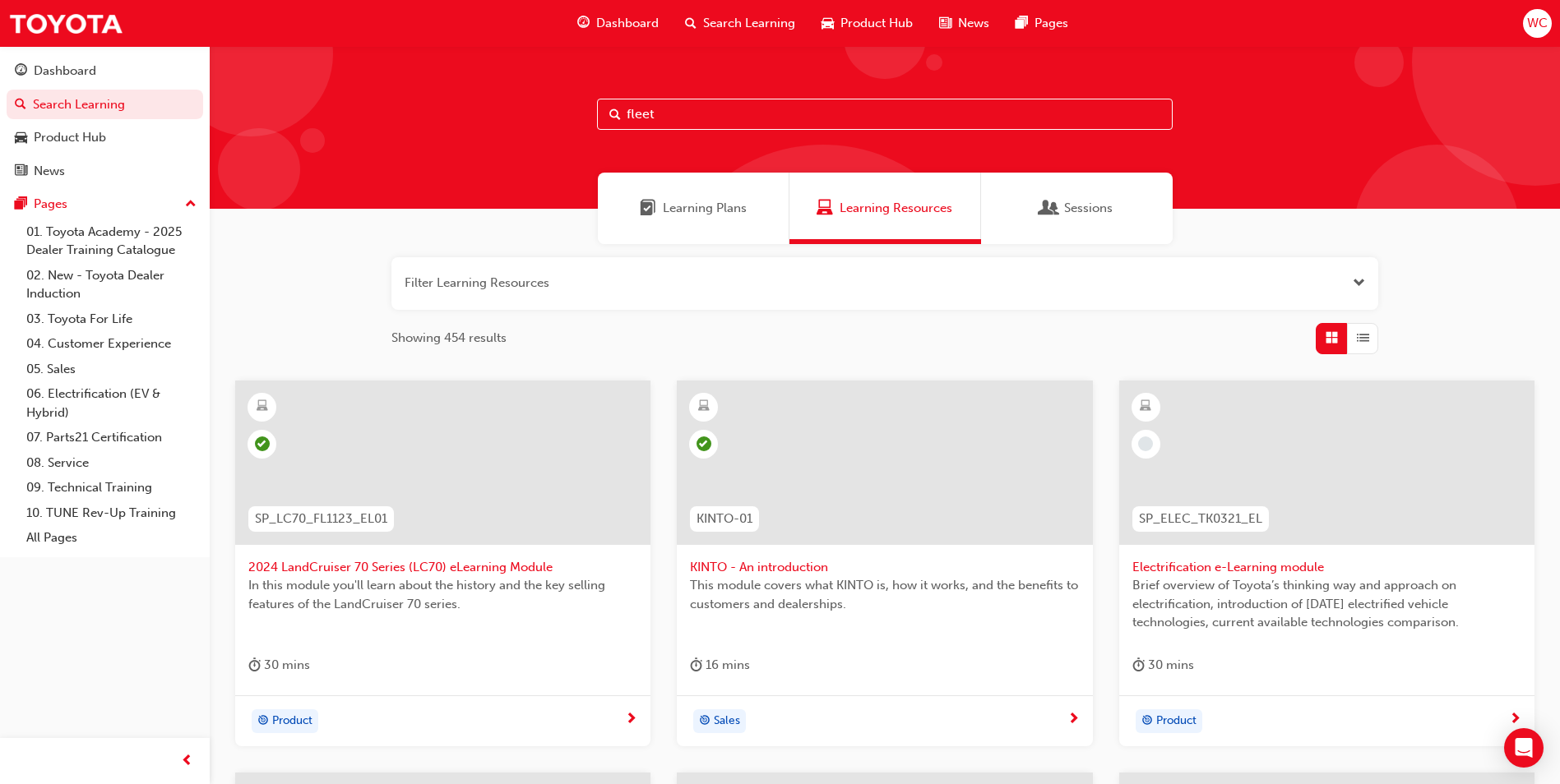
type input "fleet"
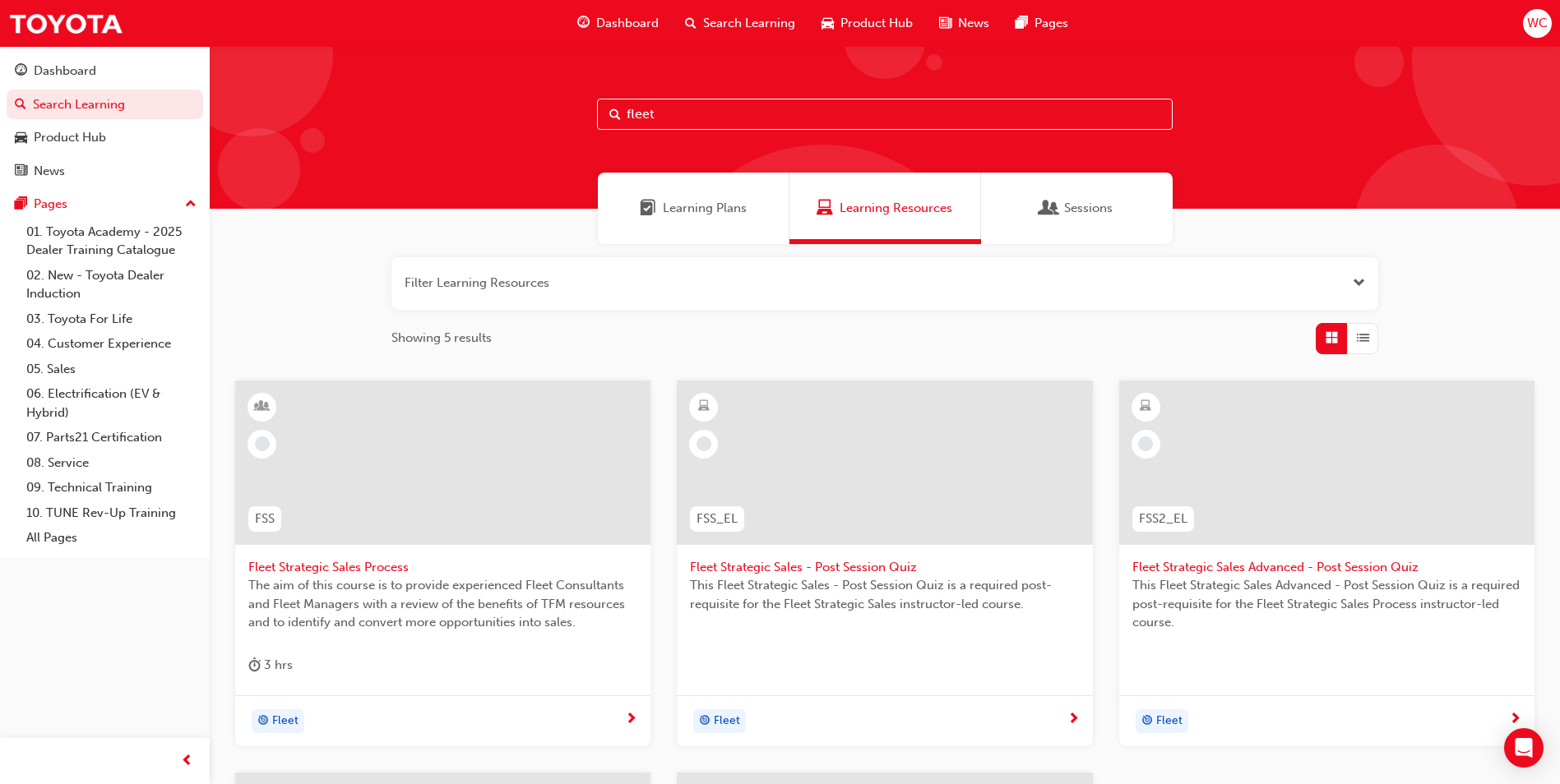
click at [687, 198] on div "Learning Plans" at bounding box center [693, 209] width 191 height 72
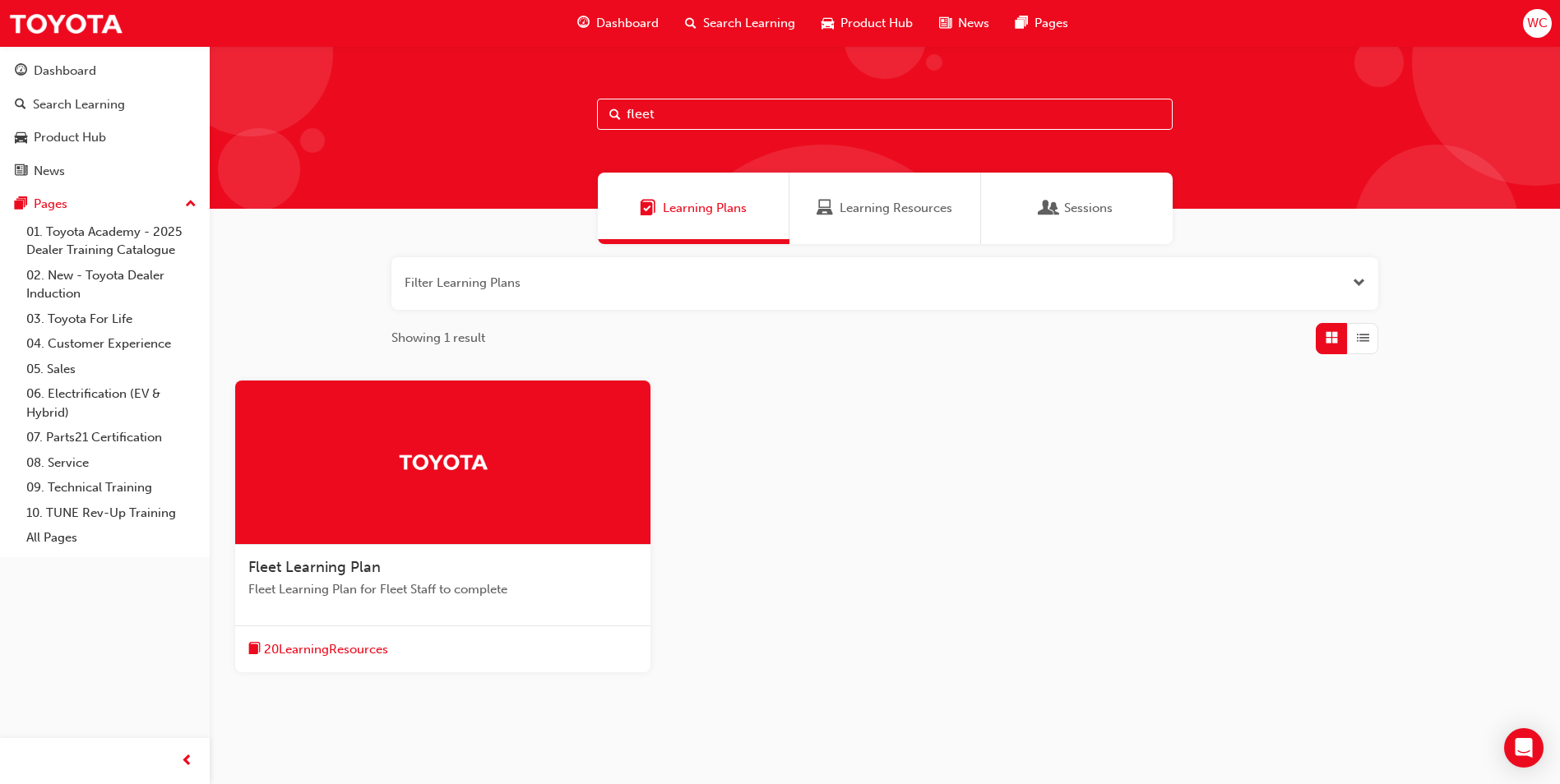
click at [323, 651] on span "20 Learning Resources" at bounding box center [326, 649] width 124 height 18
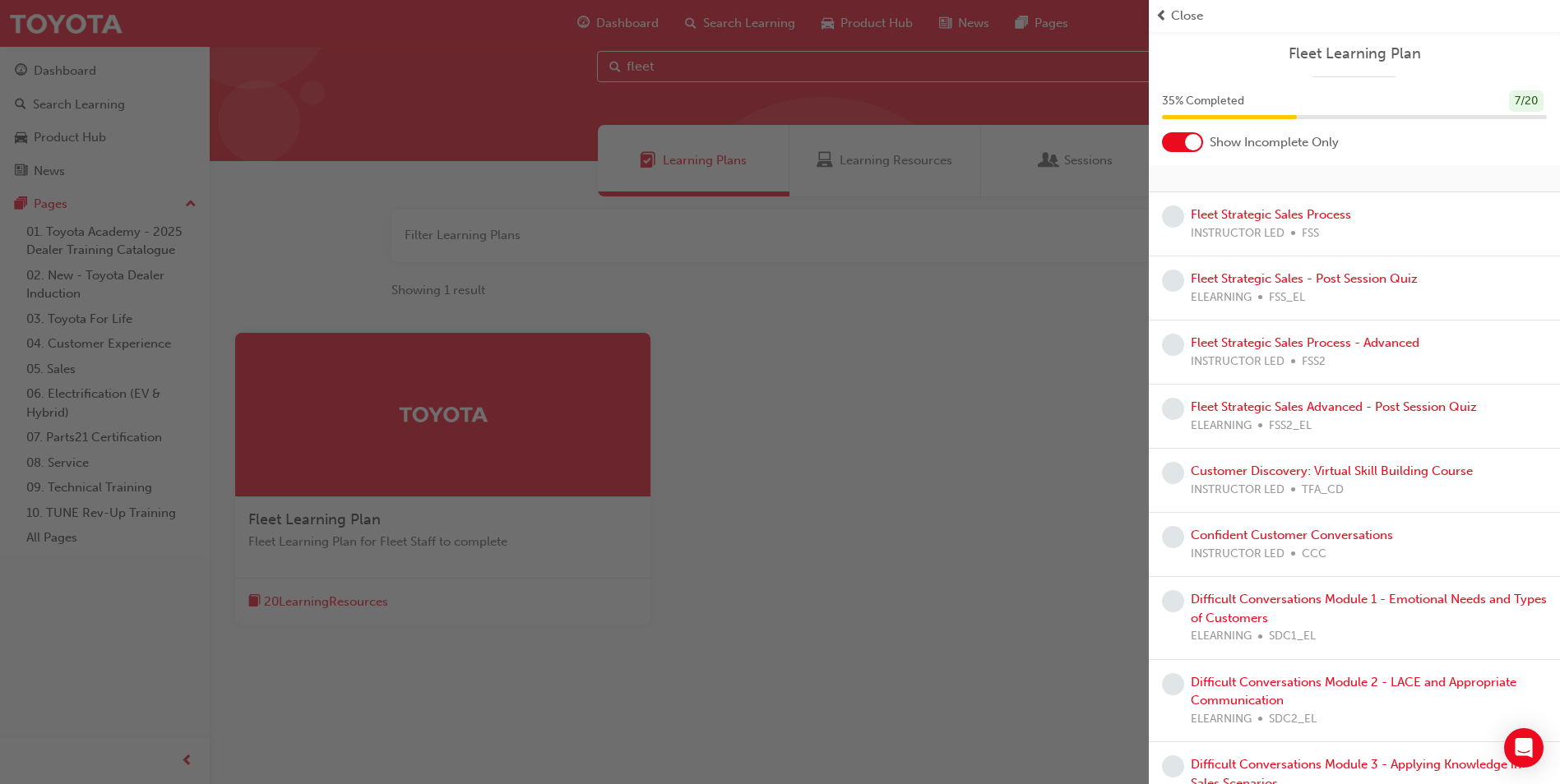
click at [881, 359] on div "button" at bounding box center [574, 392] width 1148 height 784
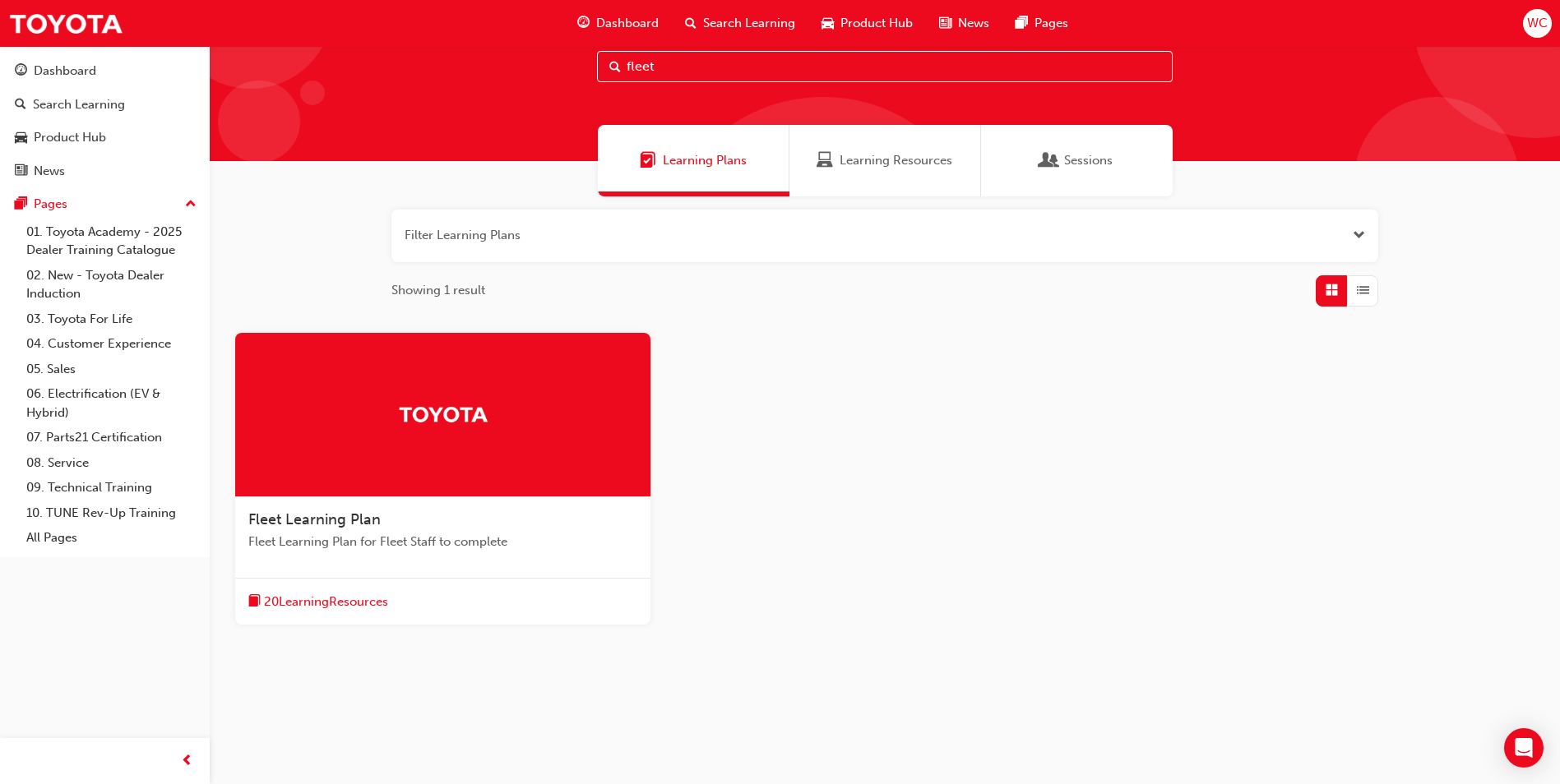
click at [825, 181] on div "Learning Resources" at bounding box center [884, 161] width 191 height 72
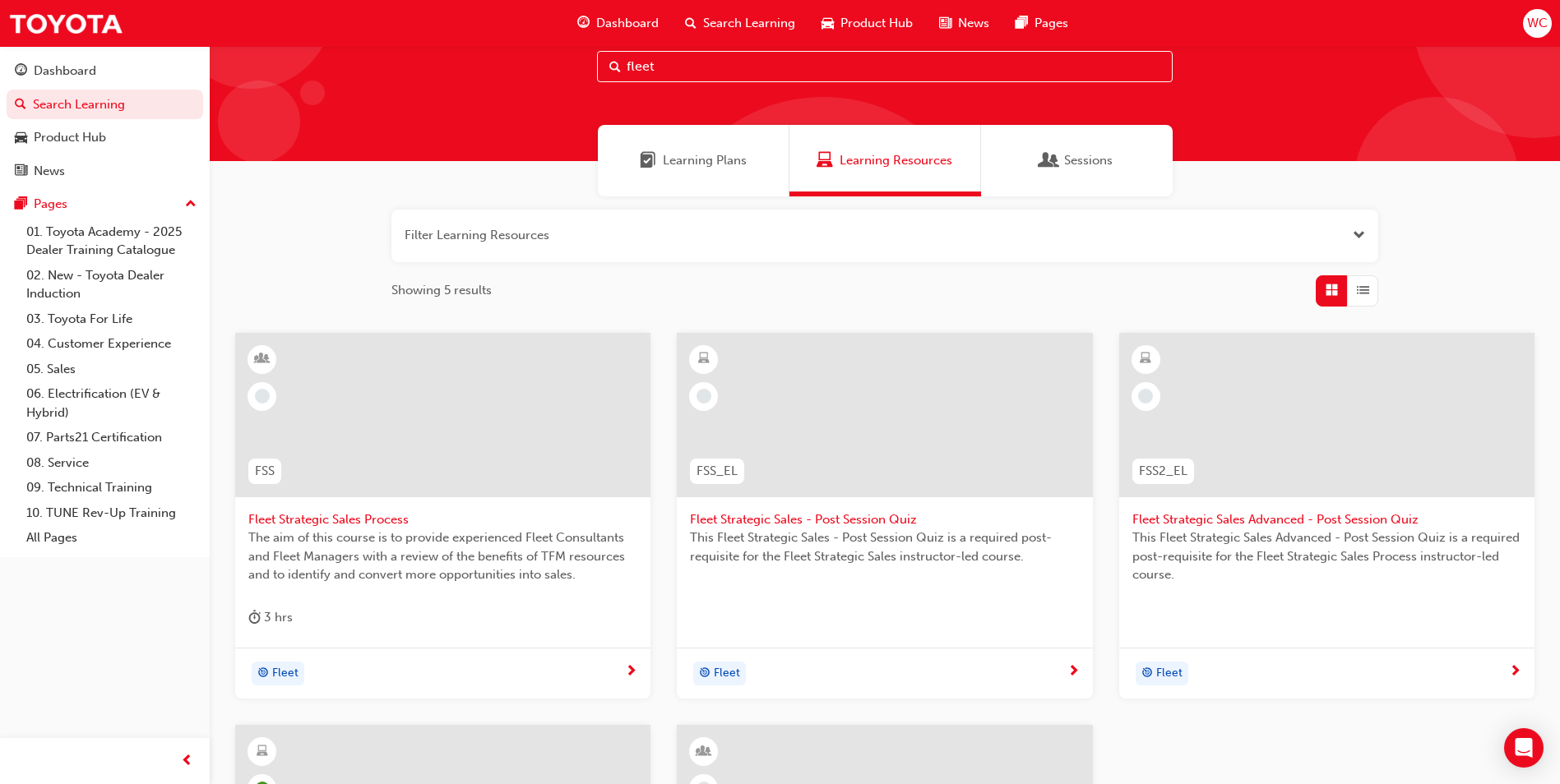
click at [343, 520] on span "Fleet Strategic Sales Process" at bounding box center [443, 519] width 389 height 18
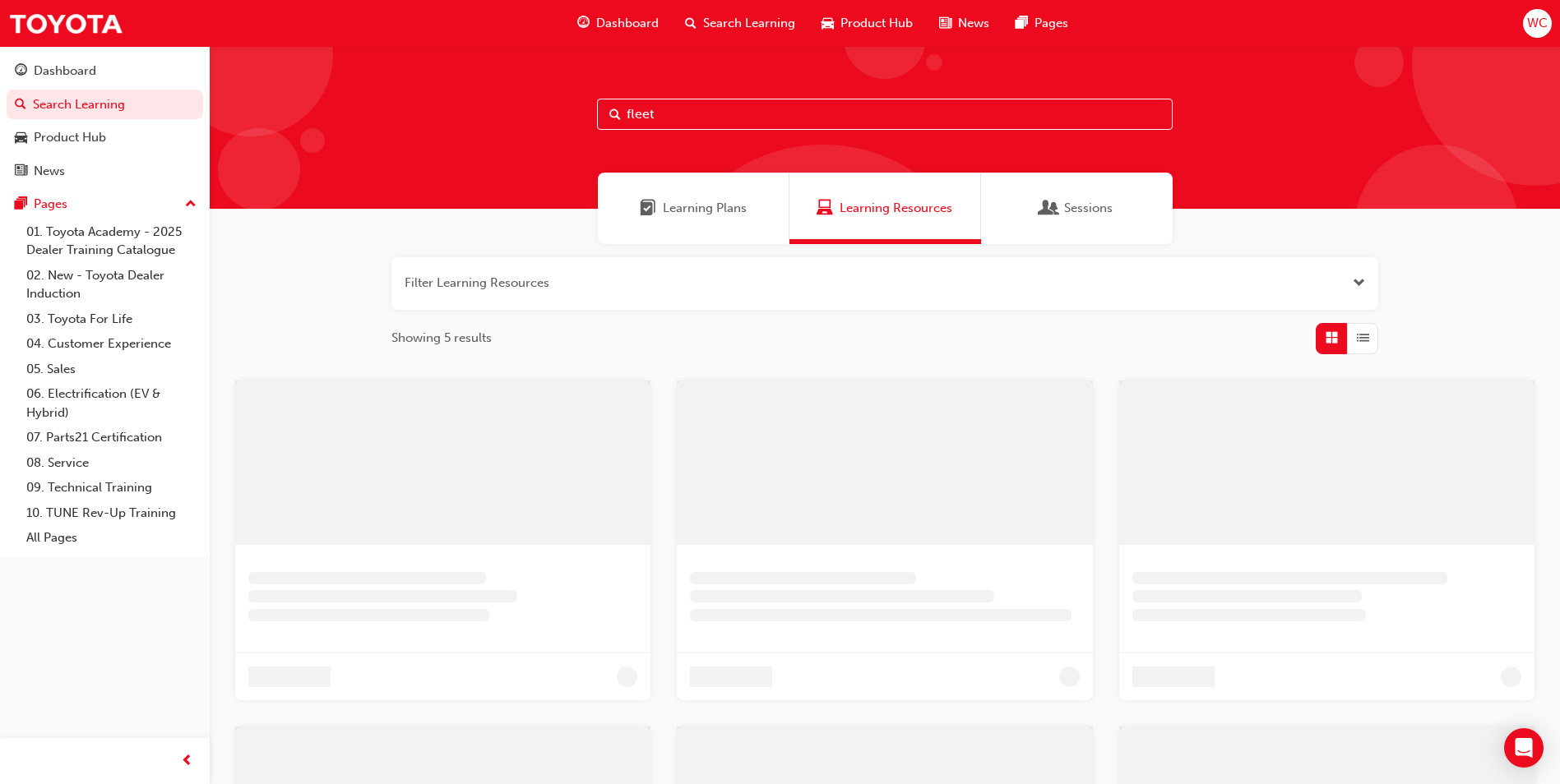
scroll to position [48, 0]
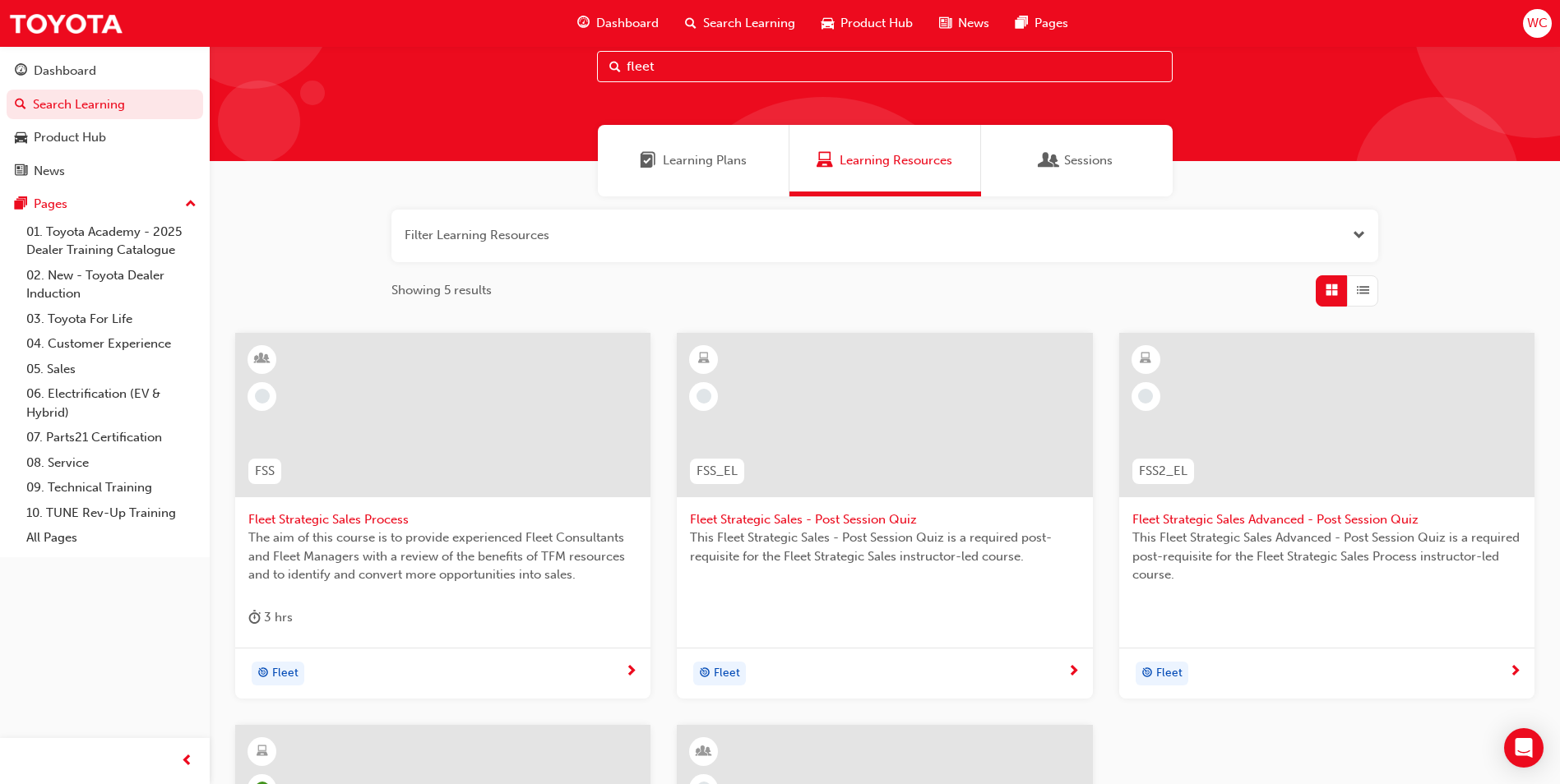
click at [1039, 169] on div "Sessions" at bounding box center [1077, 161] width 191 height 72
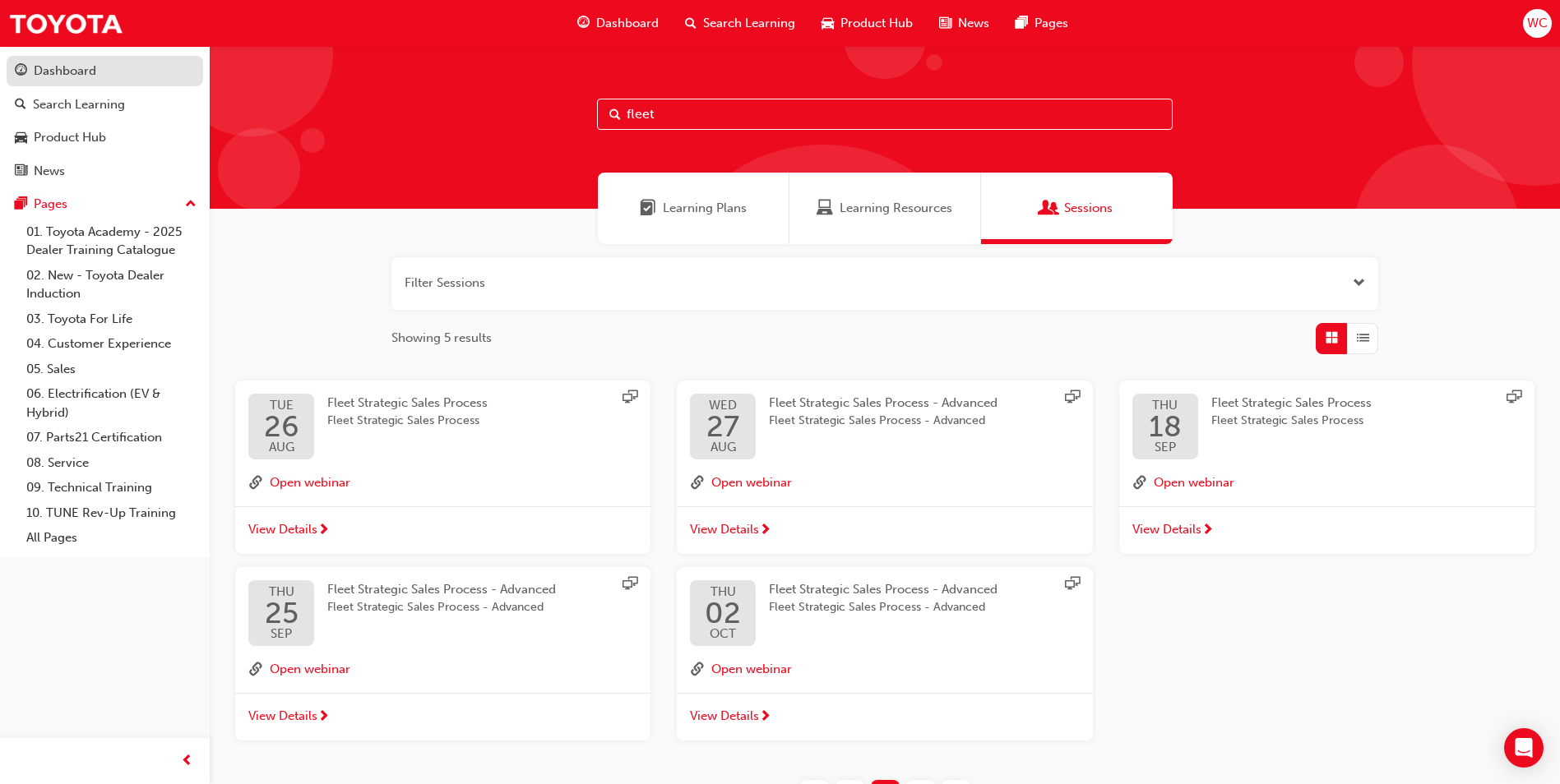
click at [60, 76] on div "Dashboard" at bounding box center [65, 71] width 62 height 18
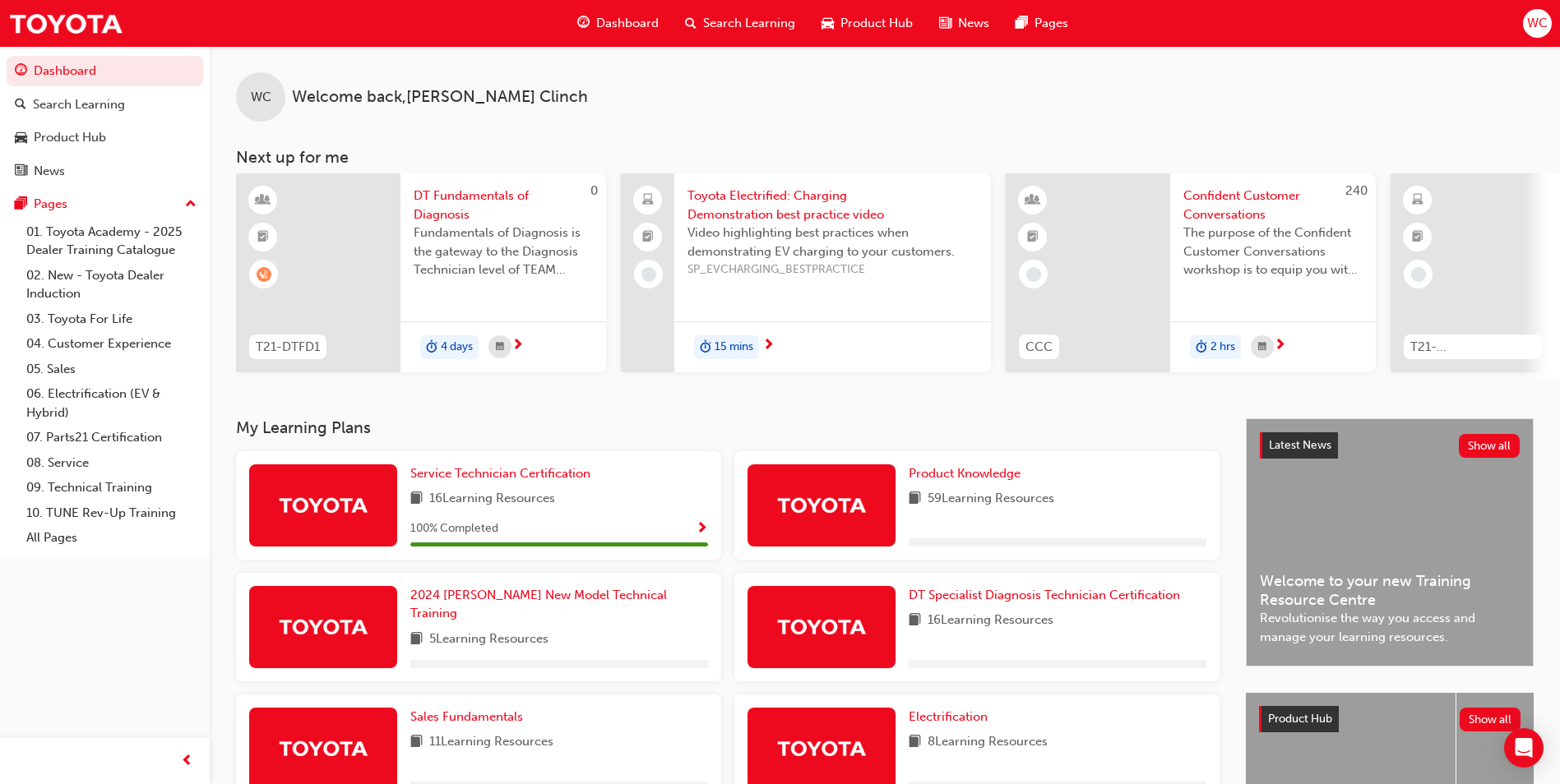
click at [1536, 19] on span "WC" at bounding box center [1537, 22] width 20 height 18
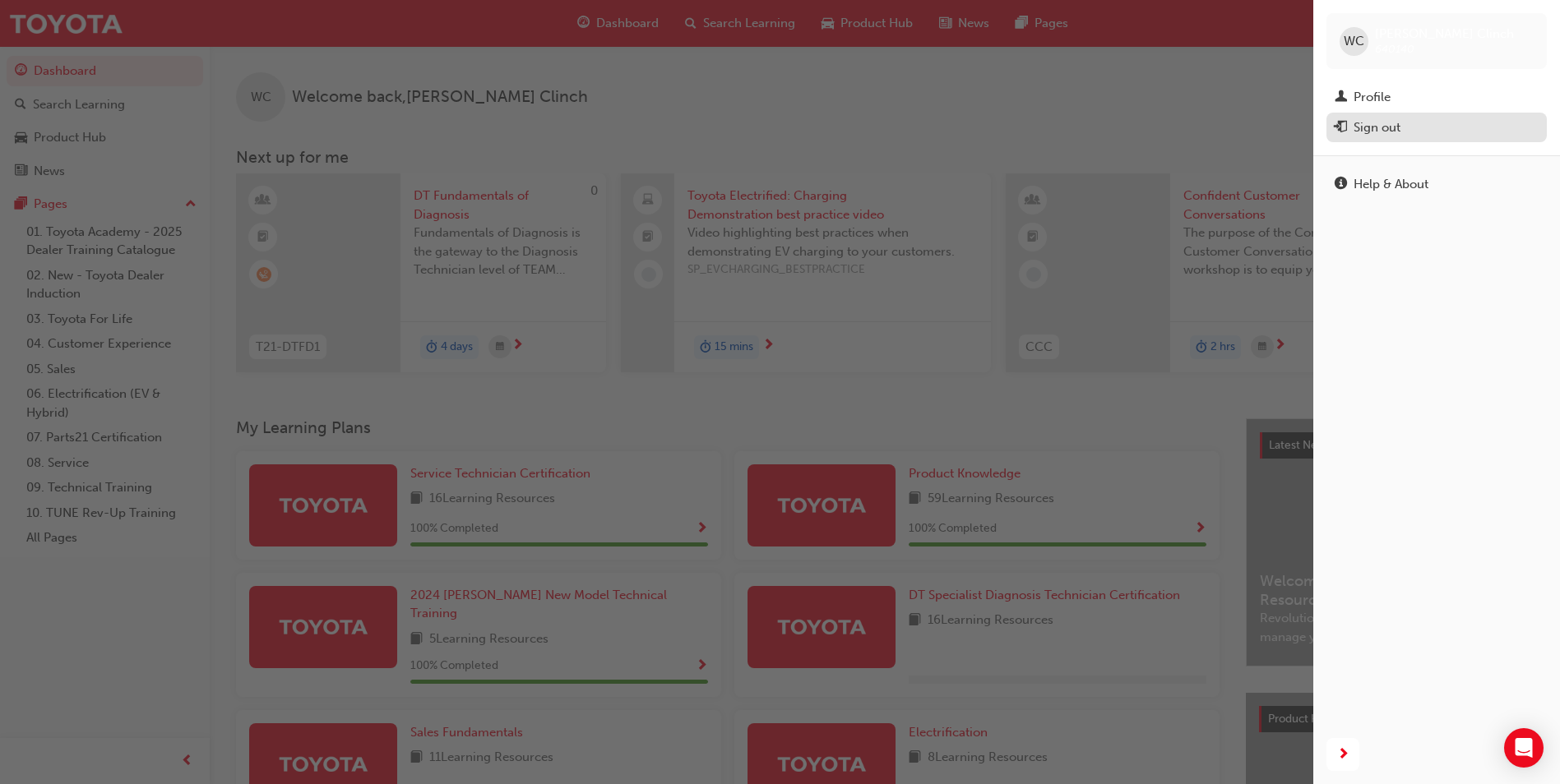
click at [1346, 132] on div "Sign out" at bounding box center [1437, 127] width 204 height 20
